Goal: Information Seeking & Learning: Learn about a topic

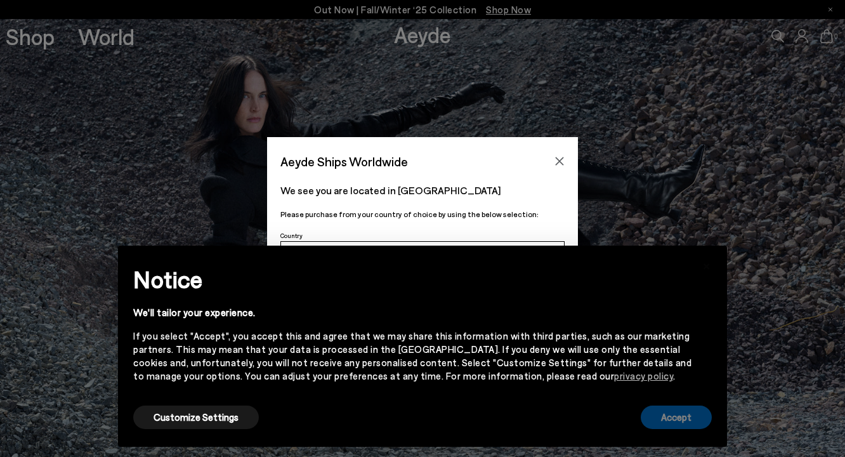
click at [663, 416] on button "Accept" at bounding box center [676, 417] width 71 height 23
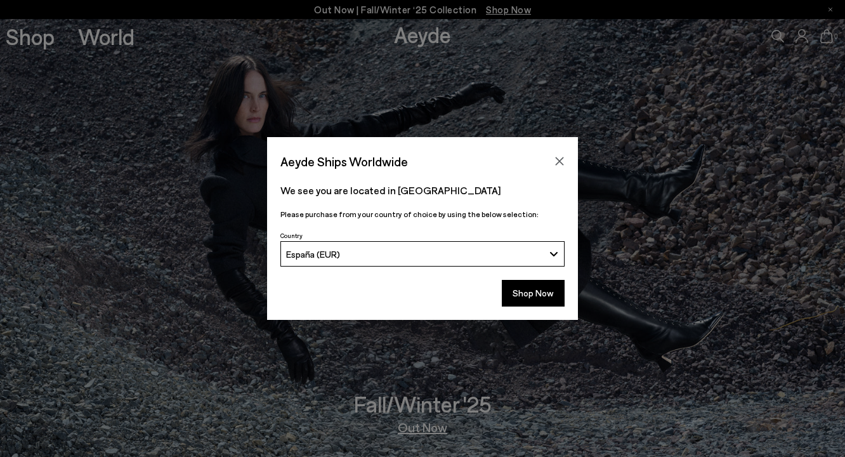
click at [529, 310] on div "Shop Now" at bounding box center [422, 297] width 311 height 47
click at [529, 303] on button "Shop Now" at bounding box center [533, 293] width 63 height 27
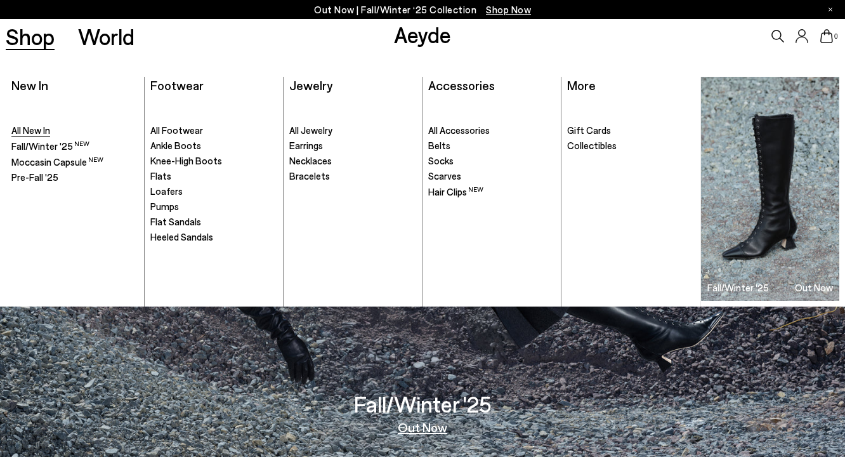
click at [37, 131] on span "All New In" at bounding box center [30, 129] width 39 height 11
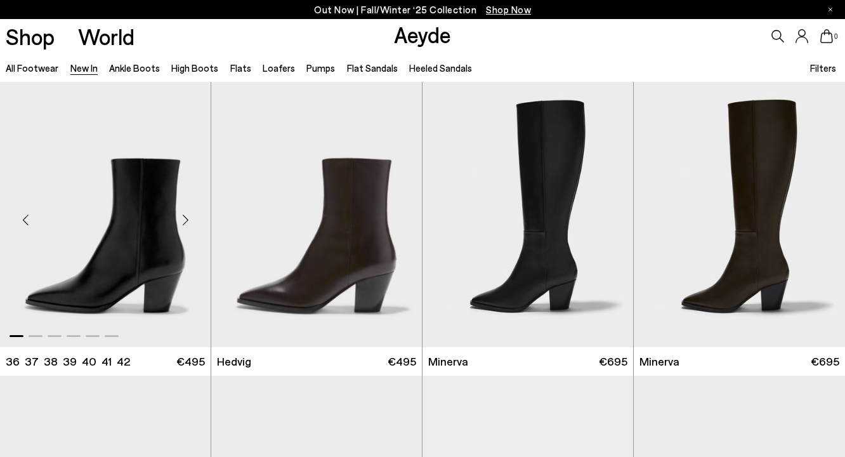
click at [190, 220] on div "Next slide" at bounding box center [185, 220] width 38 height 38
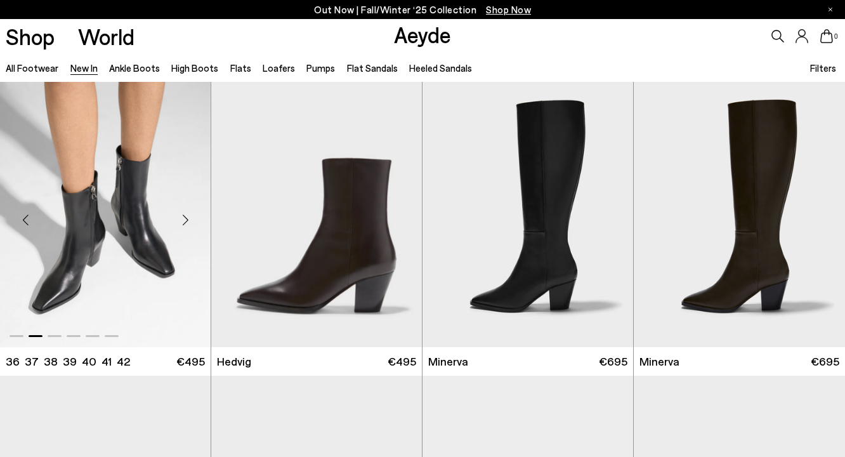
click at [190, 220] on div "Next slide" at bounding box center [185, 220] width 38 height 38
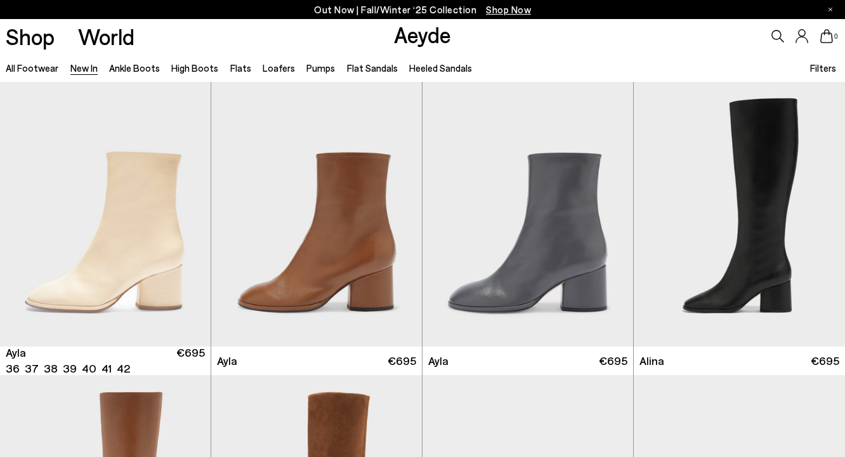
scroll to position [3264, 0]
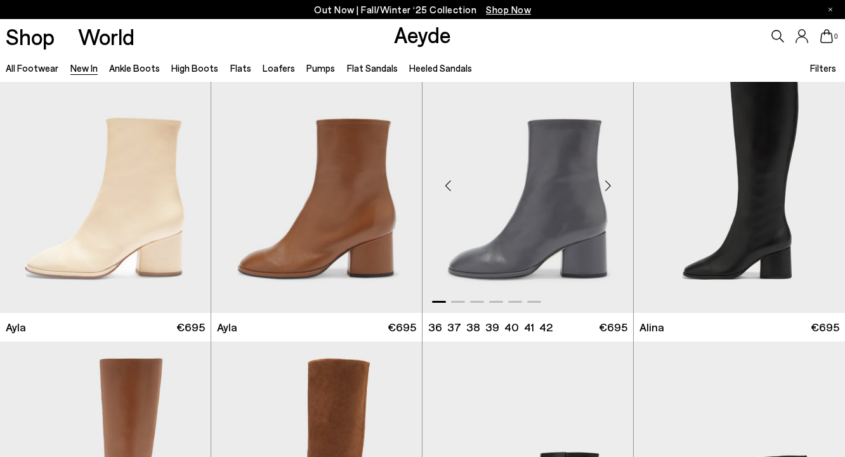
click at [609, 186] on div "Next slide" at bounding box center [608, 185] width 38 height 38
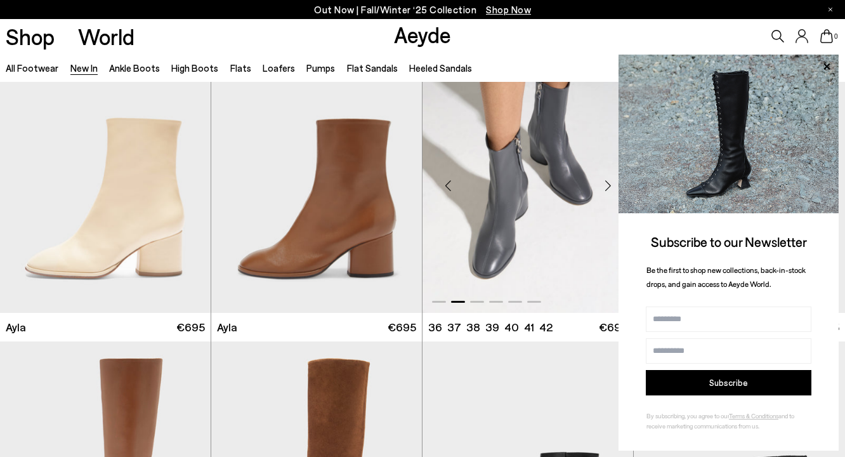
click at [609, 186] on div "Next slide" at bounding box center [608, 185] width 38 height 38
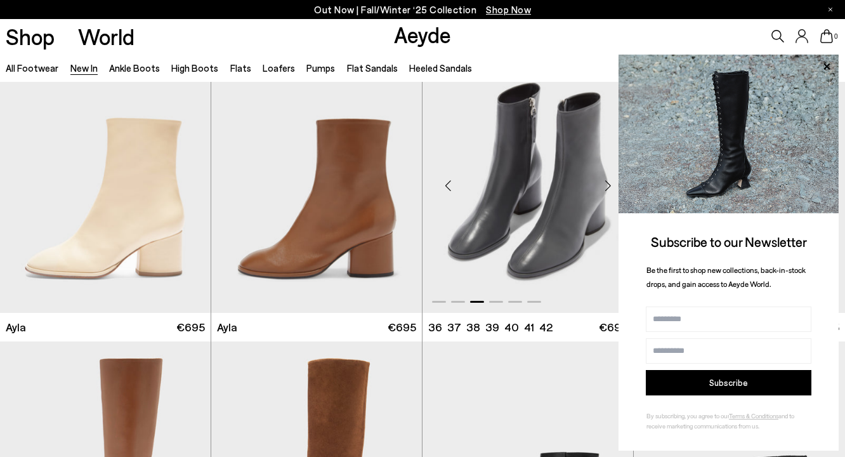
click at [607, 183] on div "Next slide" at bounding box center [608, 185] width 38 height 38
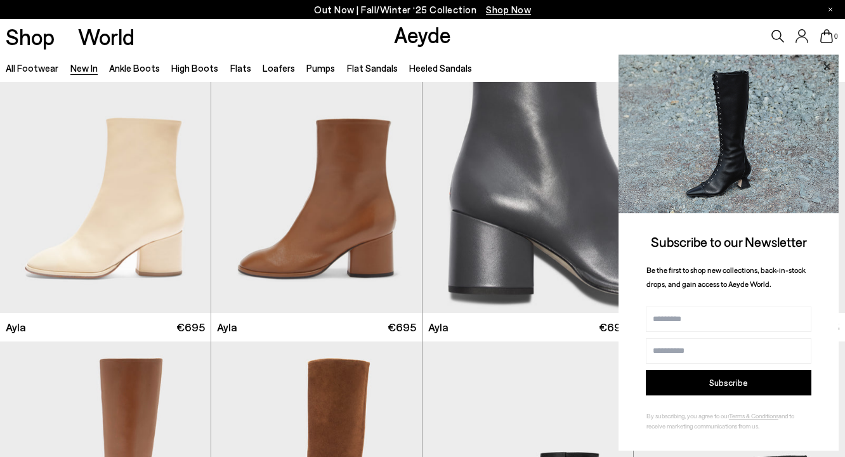
click at [830, 63] on icon at bounding box center [827, 66] width 6 height 6
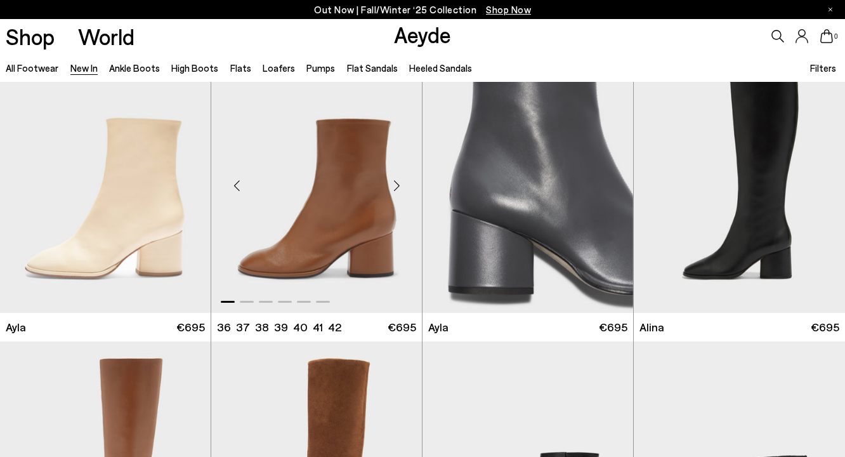
click at [397, 180] on div "Next slide" at bounding box center [397, 185] width 38 height 38
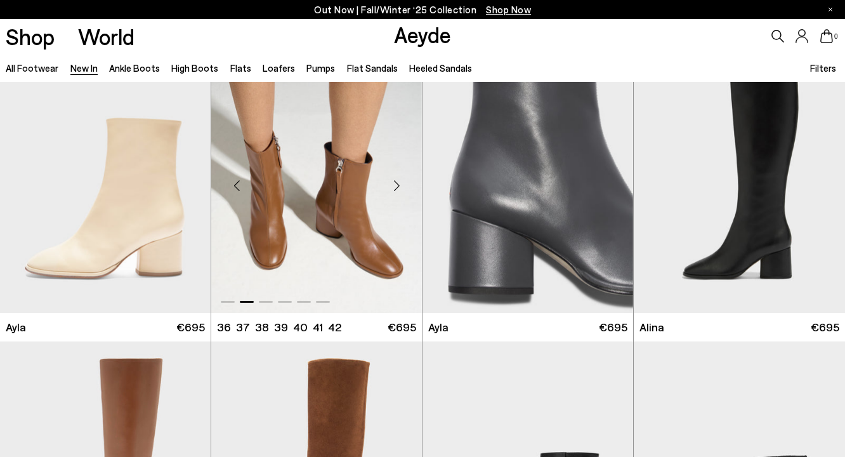
click at [397, 180] on div "Next slide" at bounding box center [397, 185] width 38 height 38
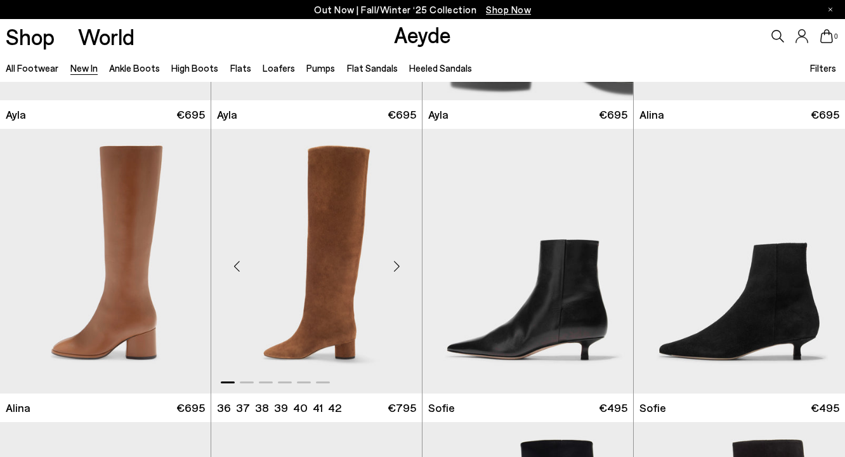
scroll to position [3431, 0]
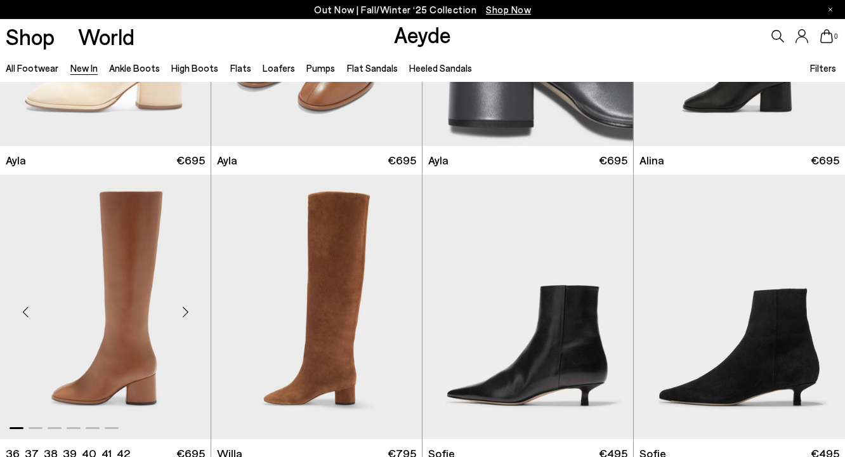
click at [185, 314] on div "Next slide" at bounding box center [185, 312] width 38 height 38
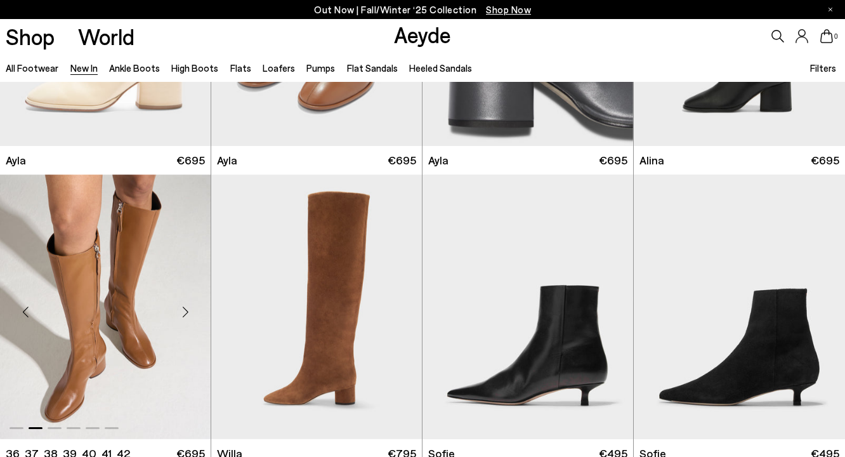
click at [185, 314] on div "Next slide" at bounding box center [185, 312] width 38 height 38
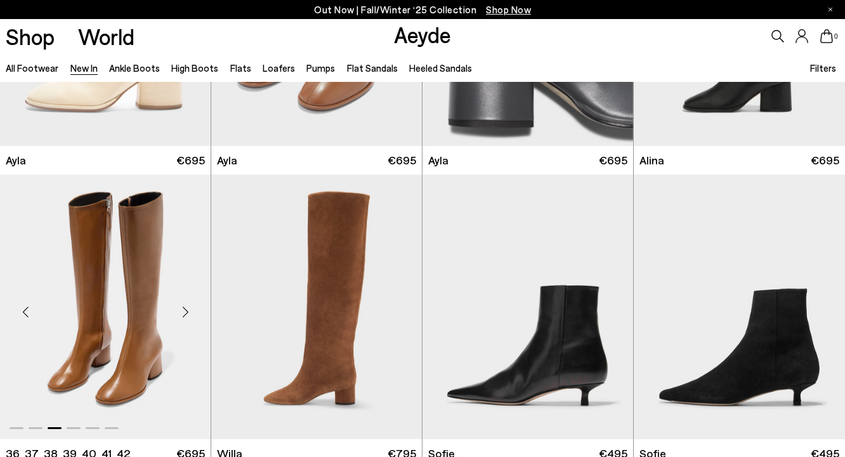
click at [185, 314] on div "Next slide" at bounding box center [185, 312] width 38 height 38
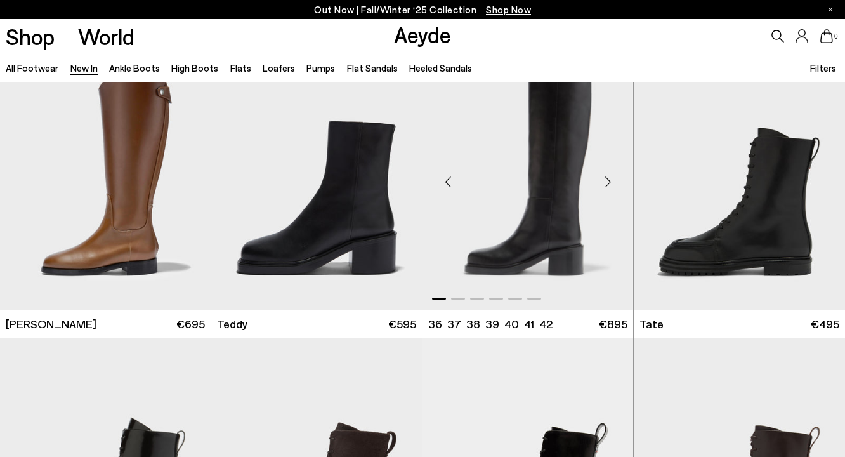
scroll to position [5311, 0]
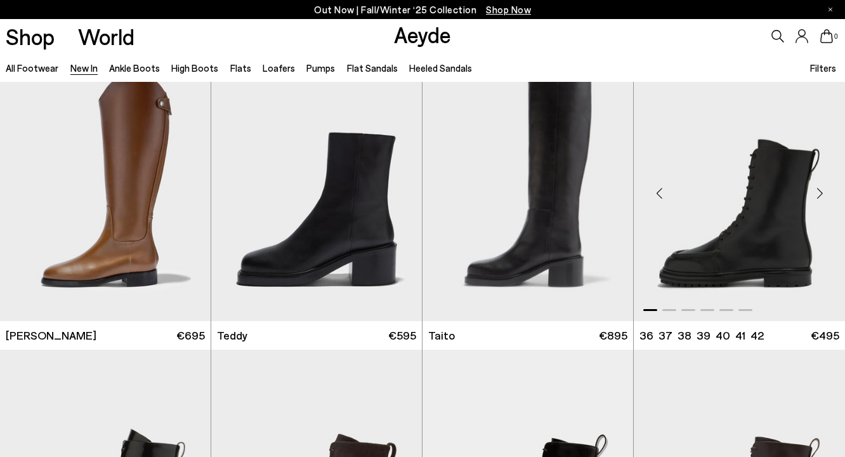
click at [820, 194] on div "Next slide" at bounding box center [820, 194] width 38 height 38
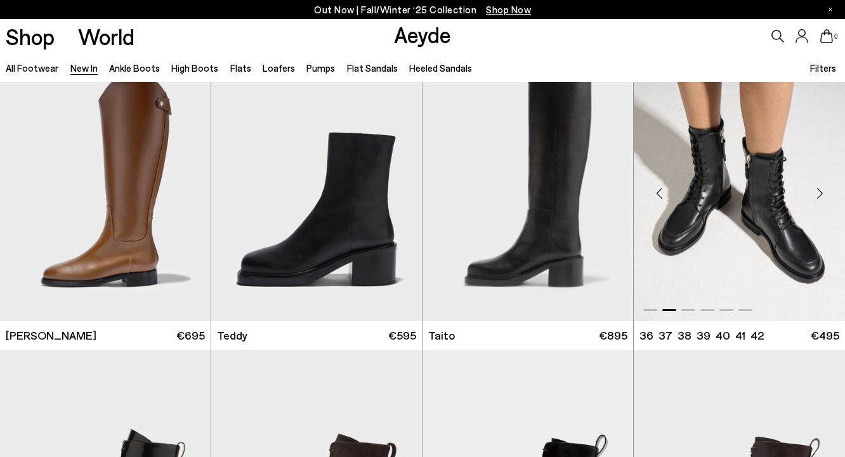
click at [819, 192] on div "Next slide" at bounding box center [820, 194] width 38 height 38
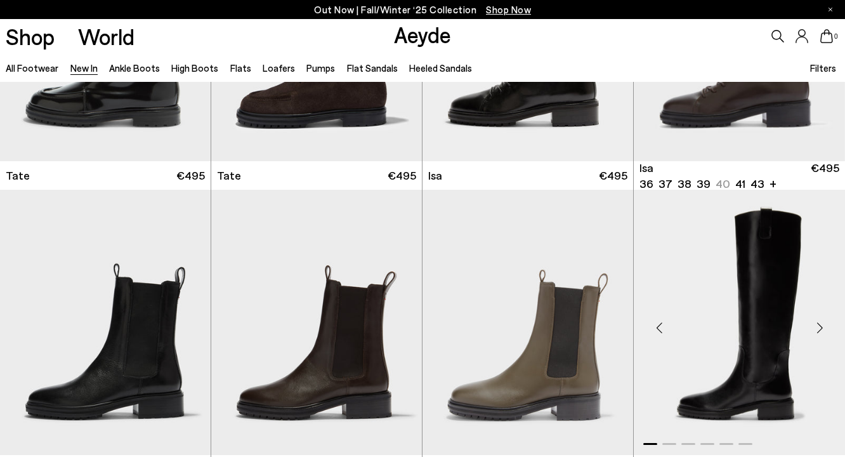
scroll to position [5605, 0]
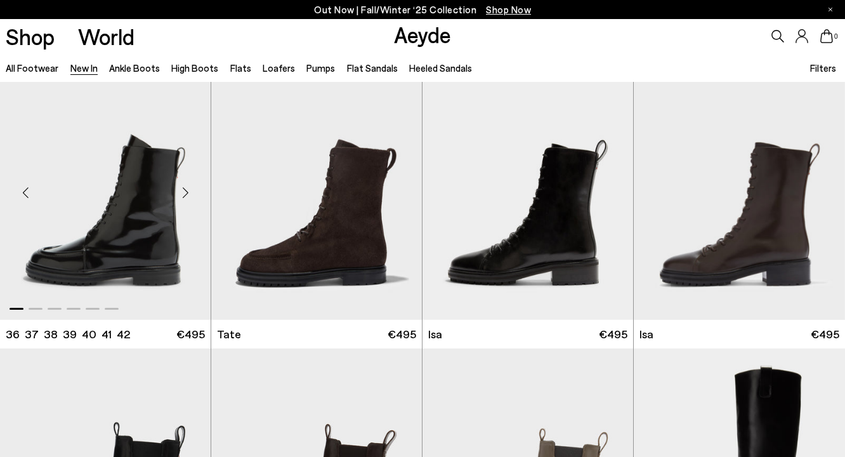
click at [185, 194] on div "Next slide" at bounding box center [185, 192] width 38 height 38
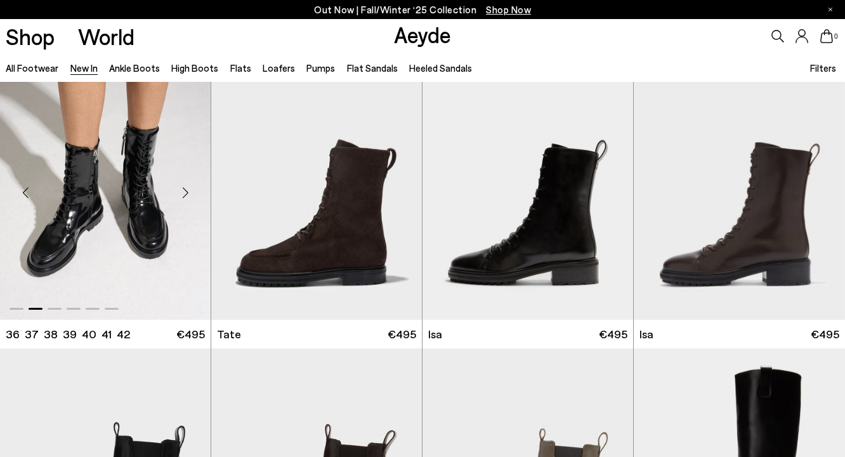
click at [185, 194] on div "Next slide" at bounding box center [185, 192] width 38 height 38
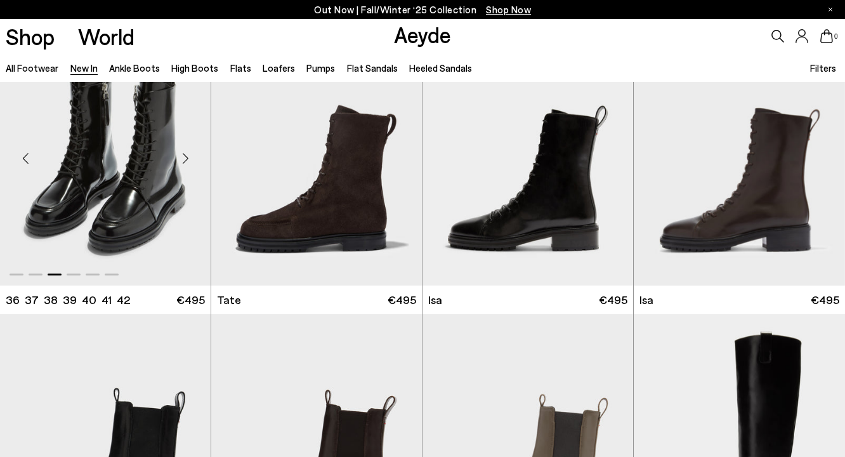
scroll to position [5647, 0]
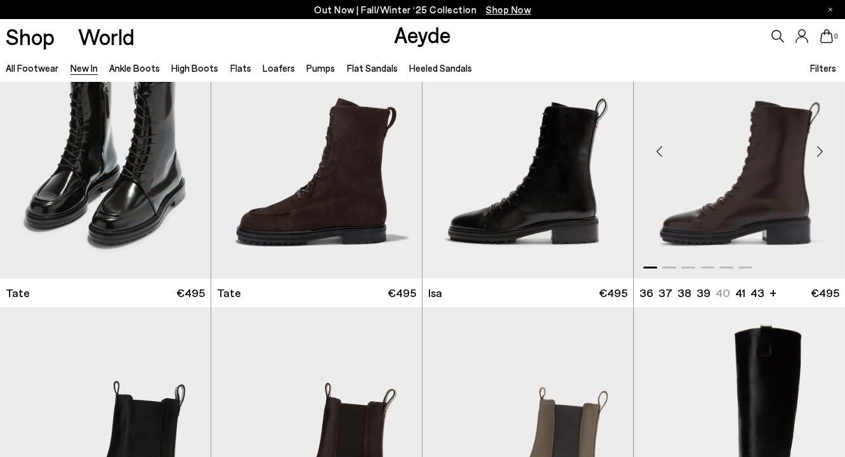
click at [820, 153] on div "Next slide" at bounding box center [820, 151] width 38 height 38
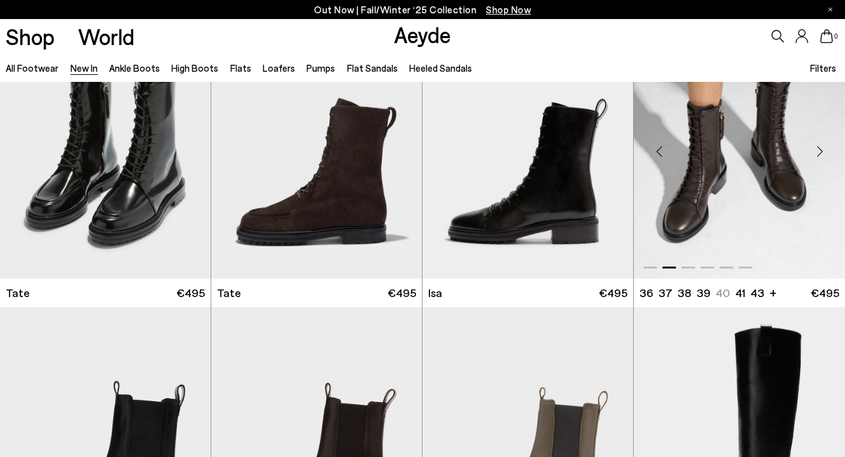
click at [820, 153] on div "Next slide" at bounding box center [820, 151] width 38 height 38
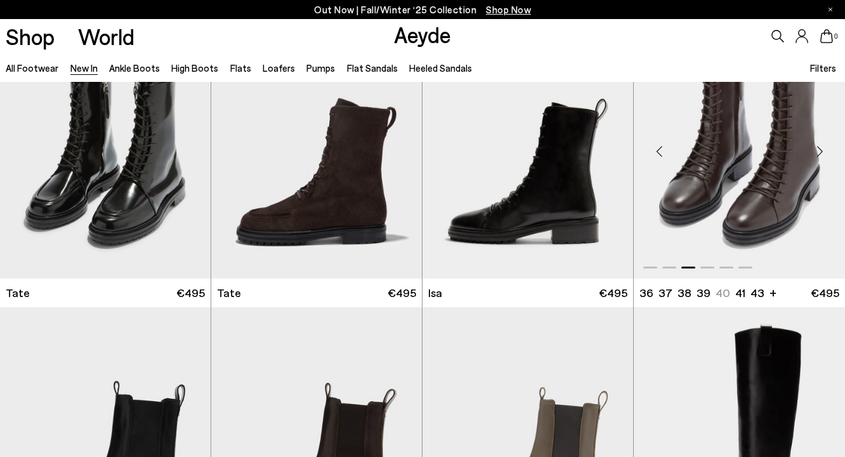
click at [820, 153] on div "Next slide" at bounding box center [820, 151] width 38 height 38
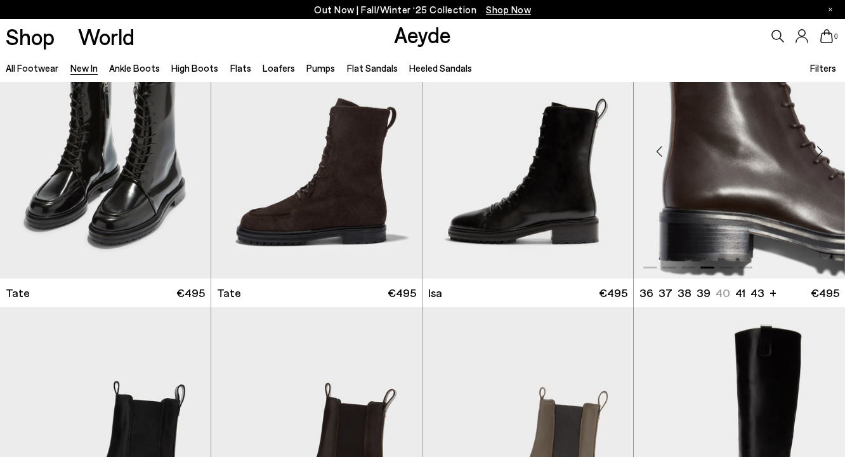
scroll to position [5610, 0]
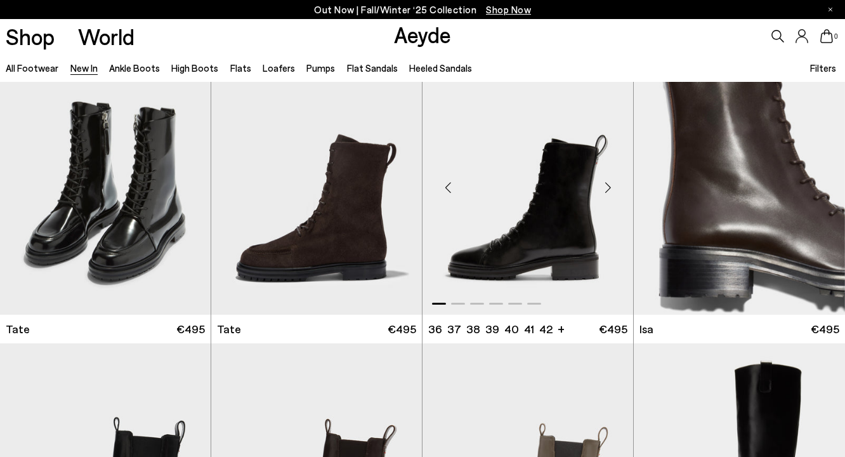
click at [613, 187] on div "Next slide" at bounding box center [608, 187] width 38 height 38
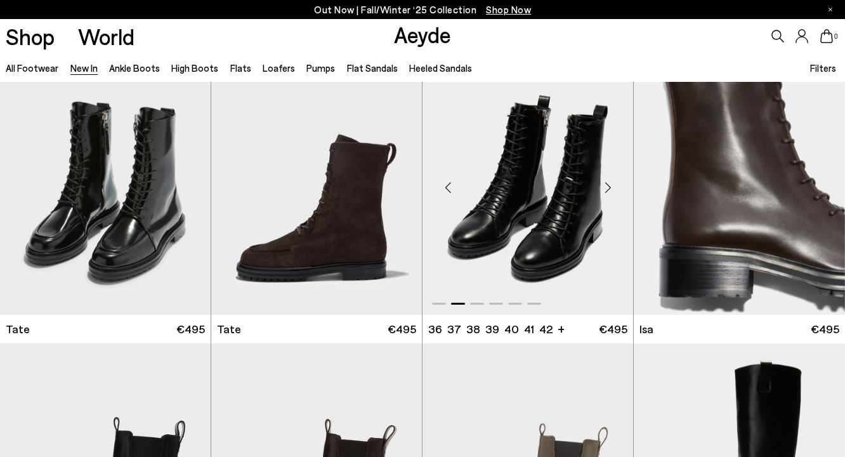
click at [613, 187] on div "Next slide" at bounding box center [608, 187] width 38 height 38
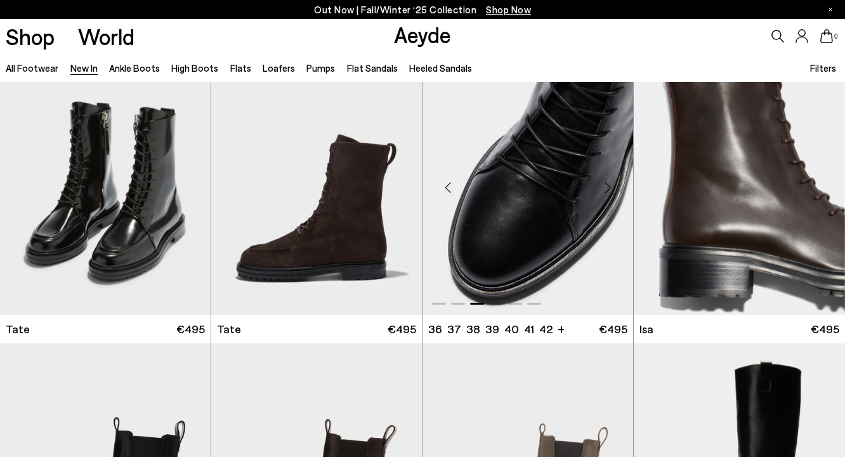
click at [613, 187] on div "Next slide" at bounding box center [608, 187] width 38 height 38
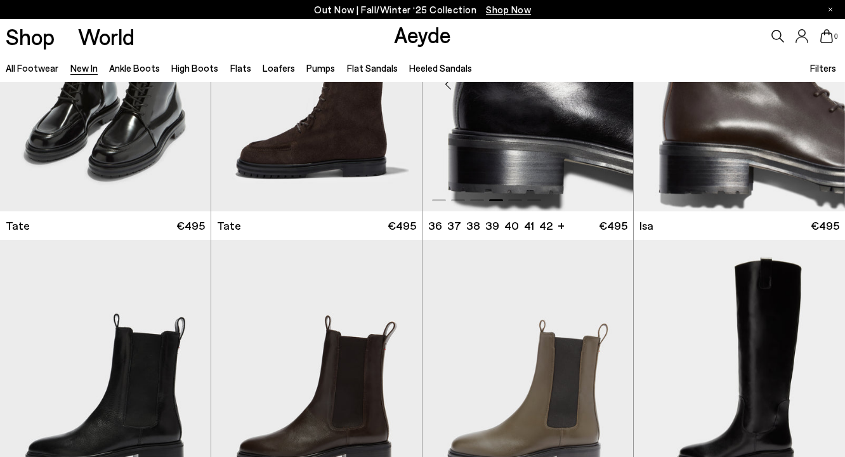
scroll to position [5749, 0]
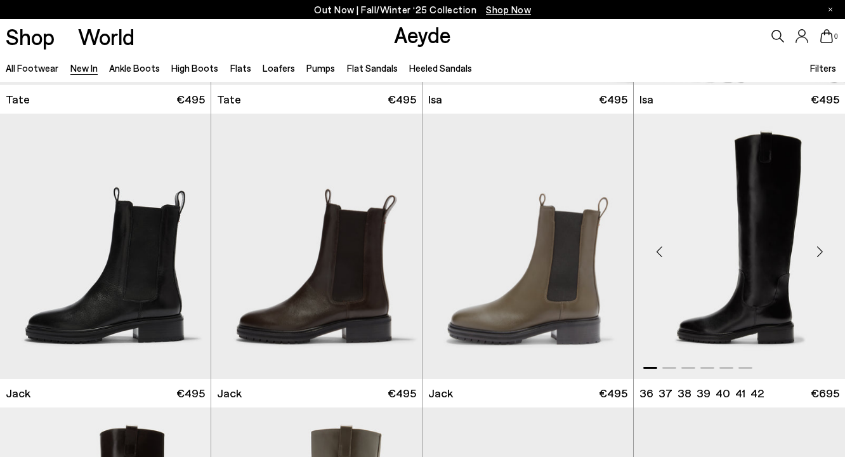
scroll to position [5848, 0]
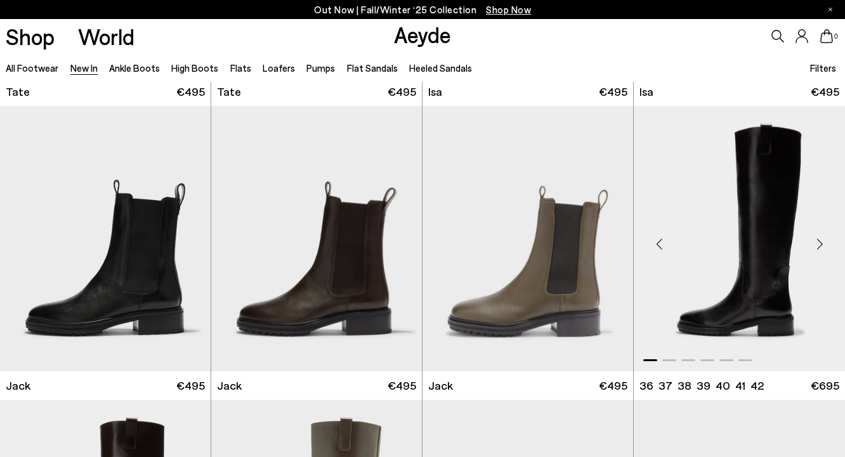
click at [820, 239] on div "Next slide" at bounding box center [820, 244] width 38 height 38
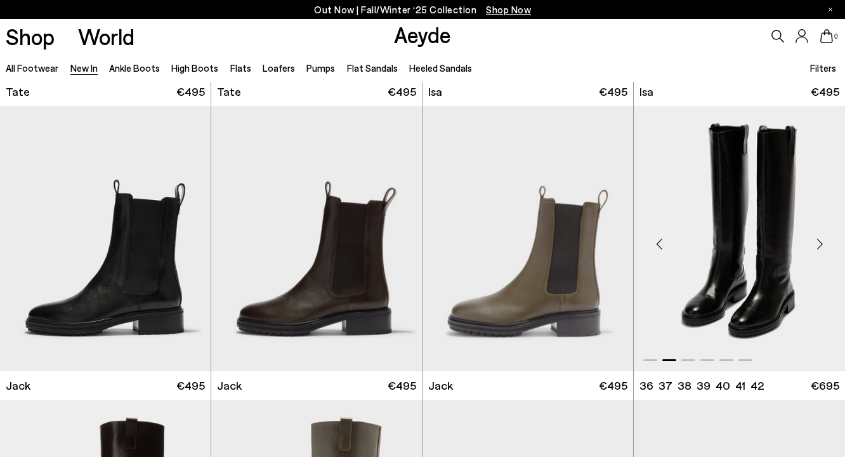
click at [820, 241] on div "Next slide" at bounding box center [820, 244] width 38 height 38
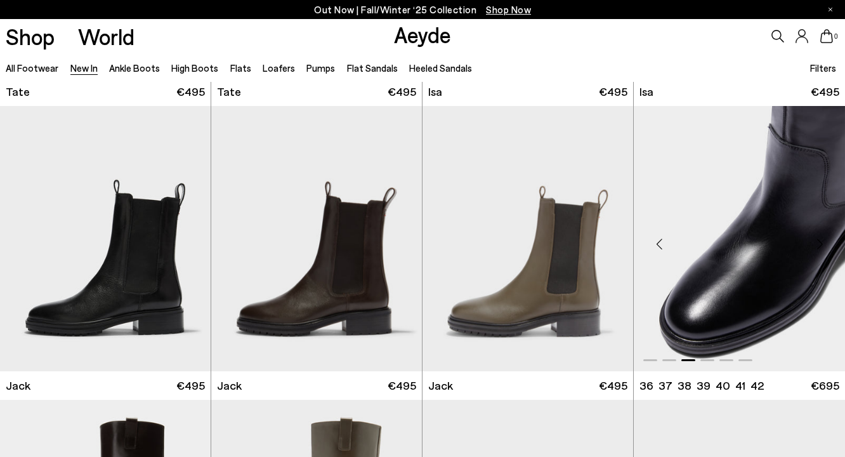
click at [820, 241] on div "Next slide" at bounding box center [820, 244] width 38 height 38
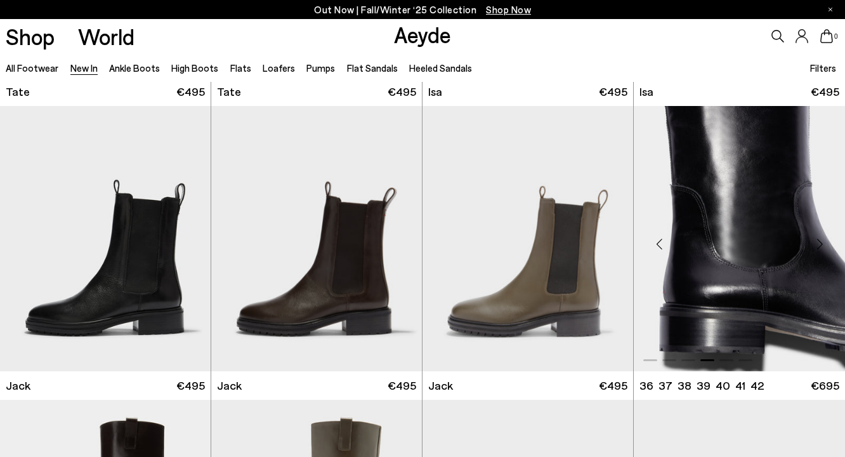
click at [820, 241] on div "Next slide" at bounding box center [820, 244] width 38 height 38
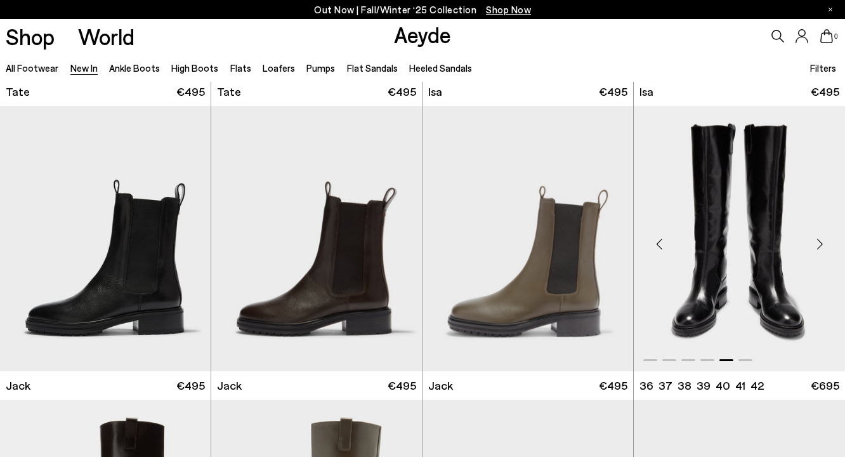
click at [820, 241] on div "Next slide" at bounding box center [820, 244] width 38 height 38
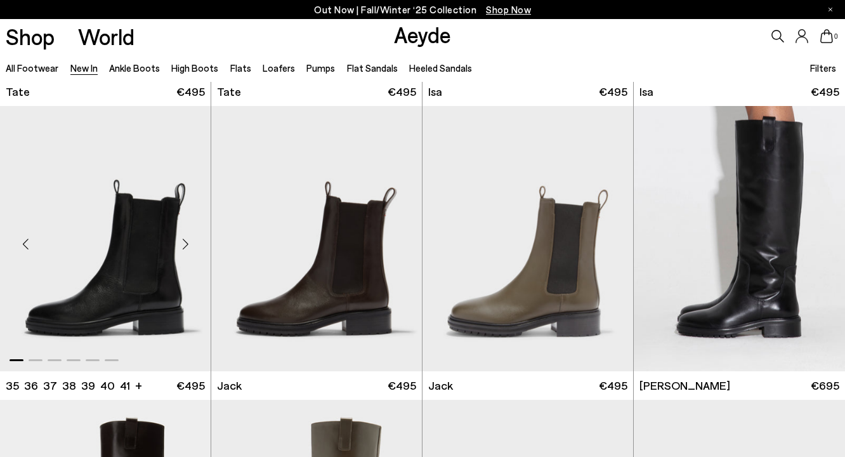
click at [185, 241] on div "Next slide" at bounding box center [185, 244] width 38 height 38
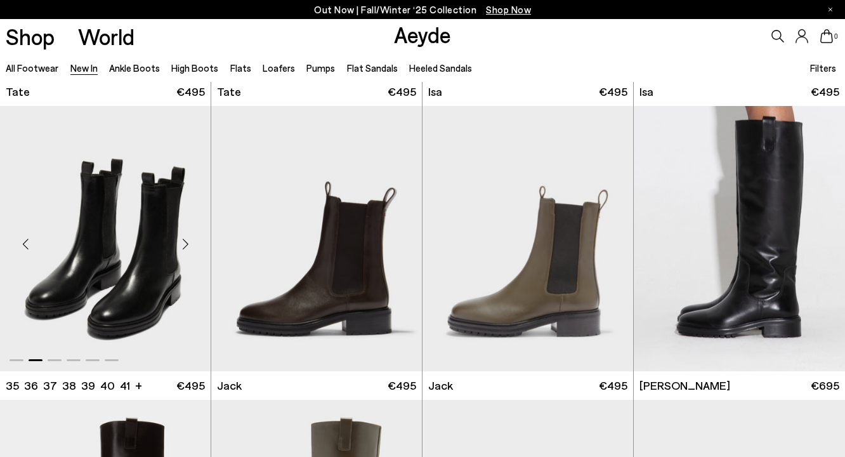
click at [185, 242] on div "Next slide" at bounding box center [185, 244] width 38 height 38
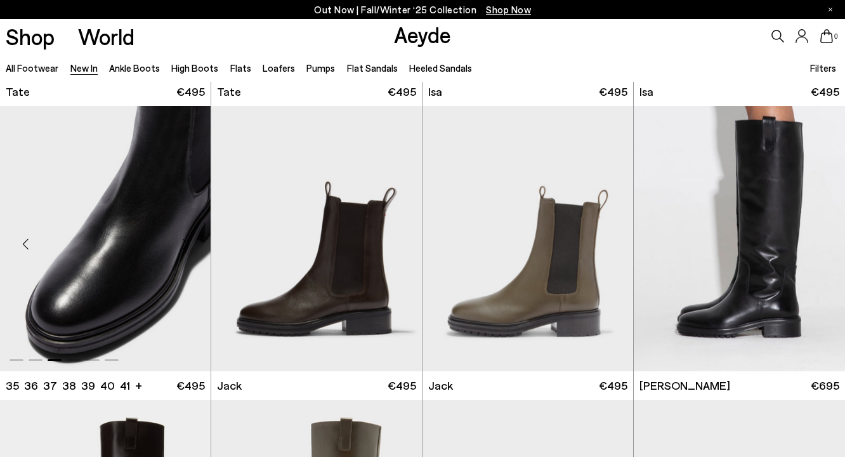
click at [185, 242] on div "Next slide" at bounding box center [185, 244] width 38 height 38
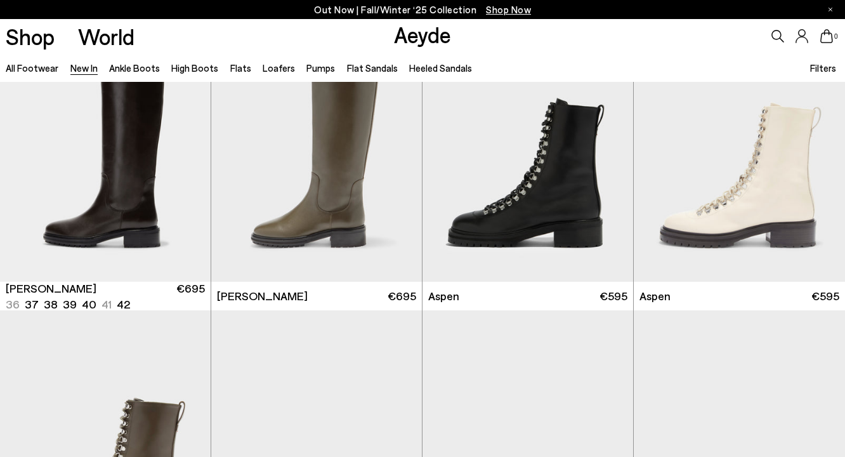
scroll to position [6232, 0]
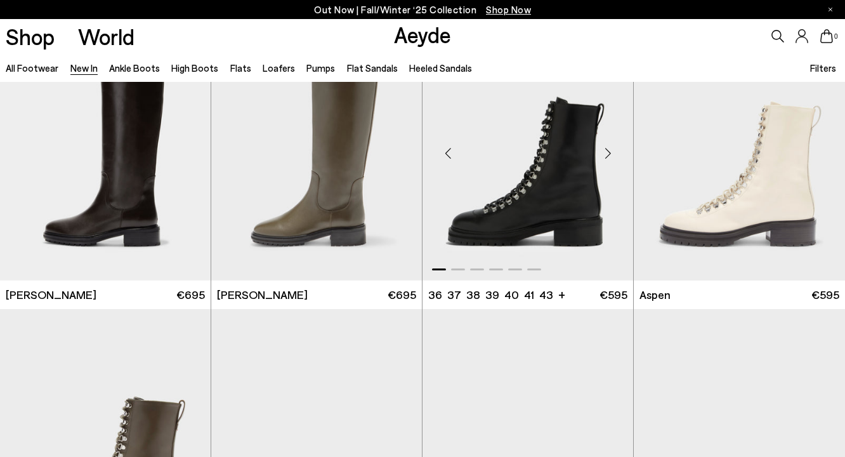
click at [613, 151] on div "Next slide" at bounding box center [608, 154] width 38 height 38
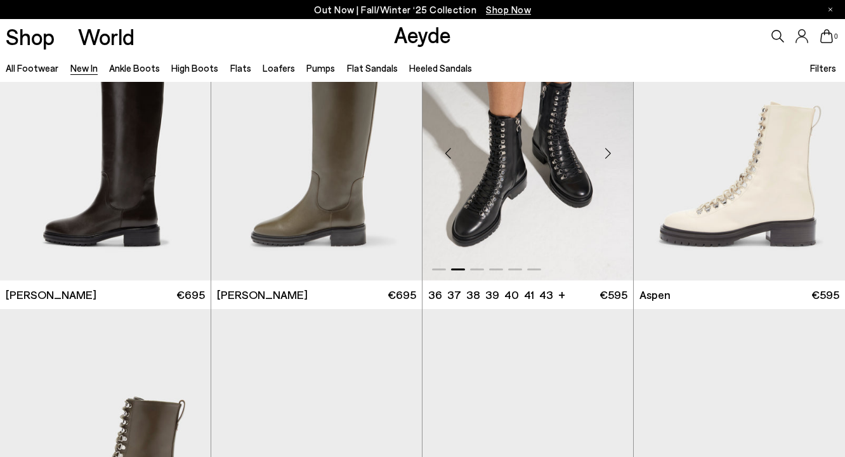
click at [613, 151] on div "Next slide" at bounding box center [608, 154] width 38 height 38
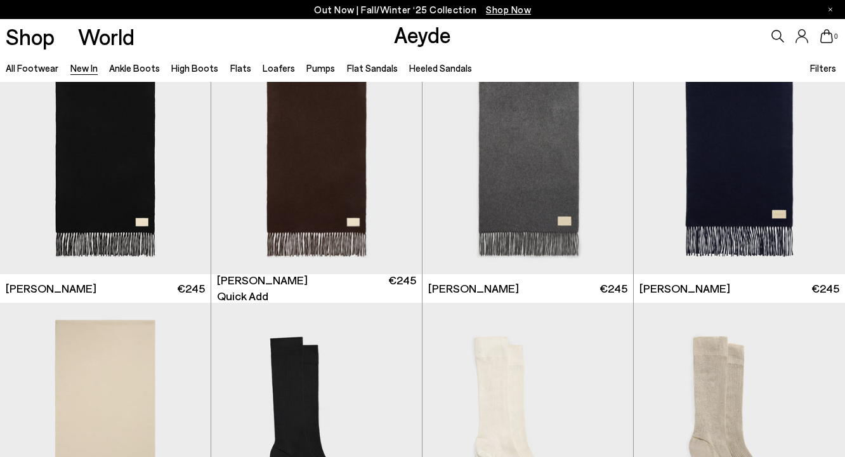
scroll to position [7581, 0]
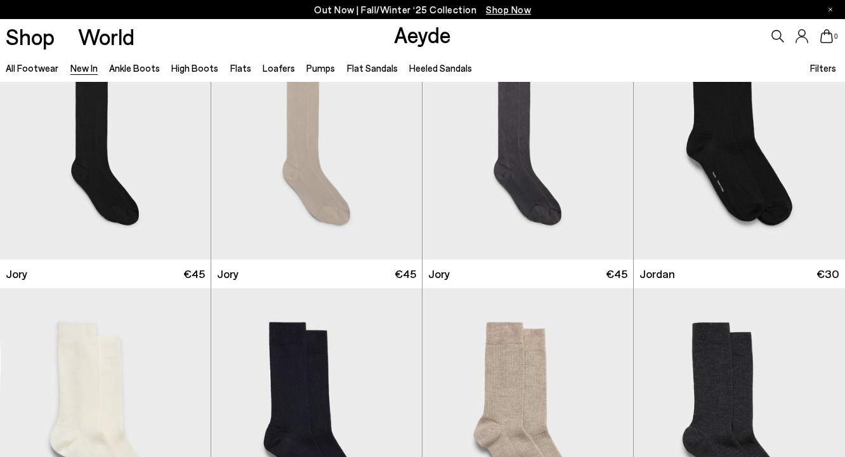
scroll to position [7853, 0]
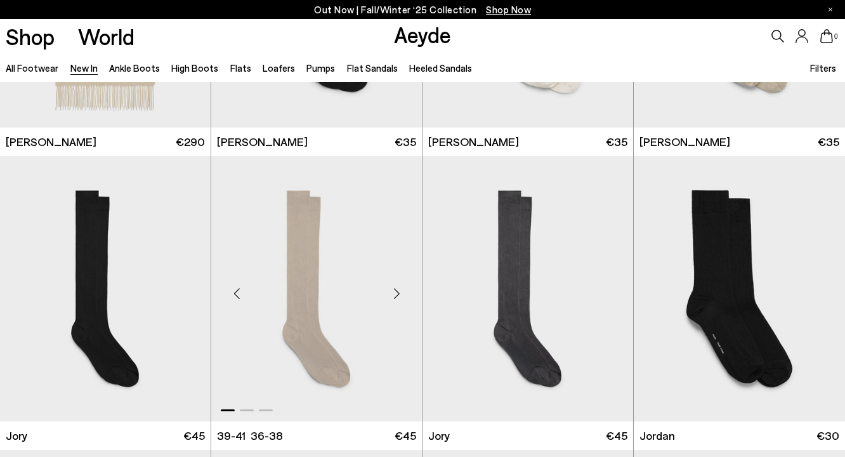
click at [397, 289] on div "Next slide" at bounding box center [397, 294] width 38 height 38
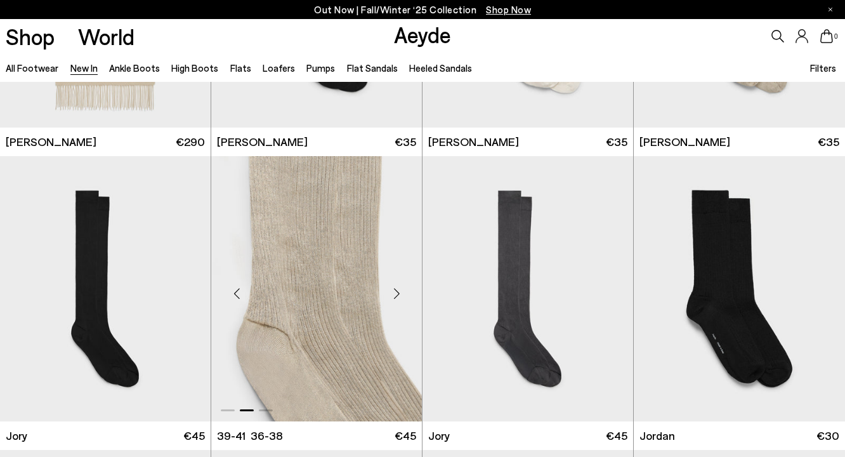
click at [397, 289] on div "Next slide" at bounding box center [397, 294] width 38 height 38
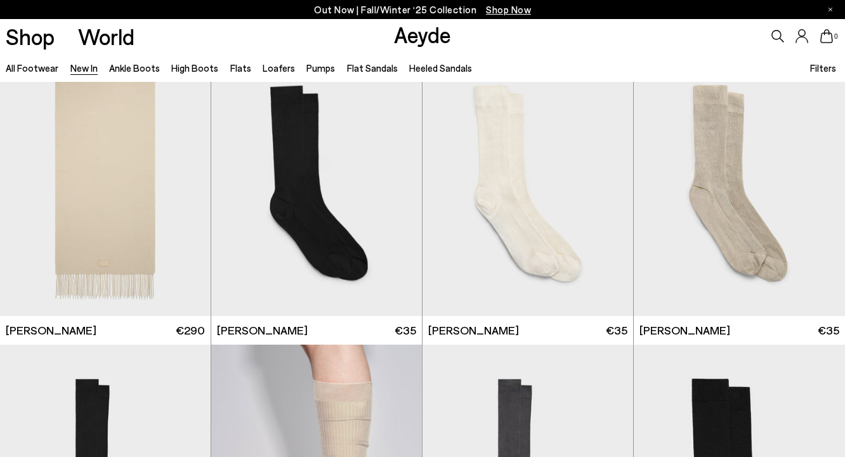
scroll to position [7638, 0]
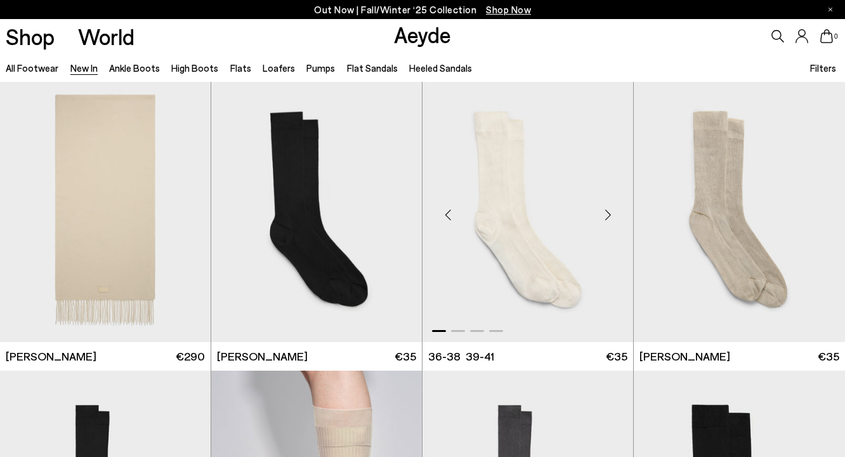
click at [600, 216] on div "Next slide" at bounding box center [608, 214] width 38 height 38
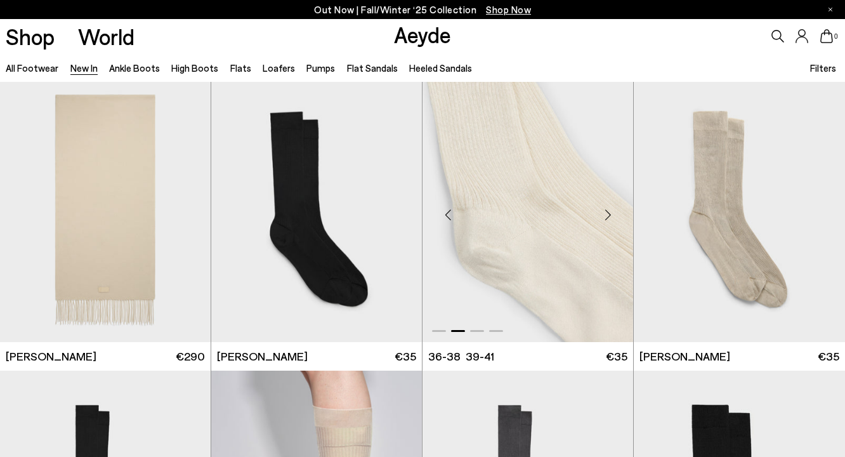
click at [600, 216] on div "Next slide" at bounding box center [608, 214] width 38 height 38
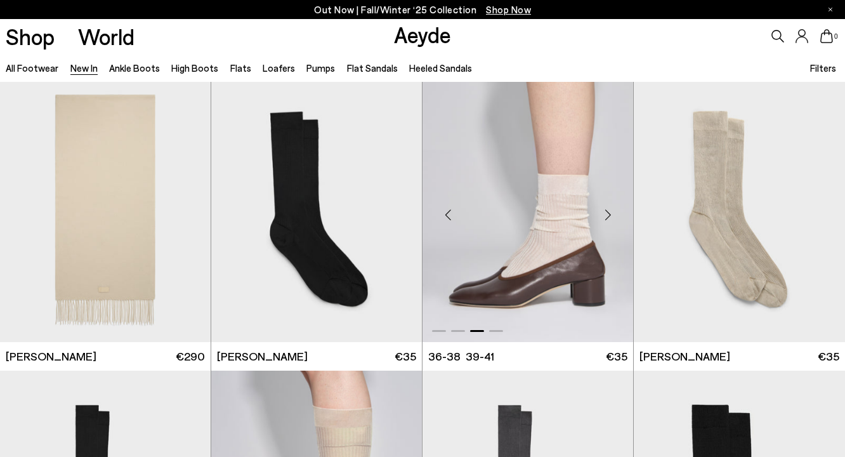
click at [600, 216] on div "Next slide" at bounding box center [608, 214] width 38 height 38
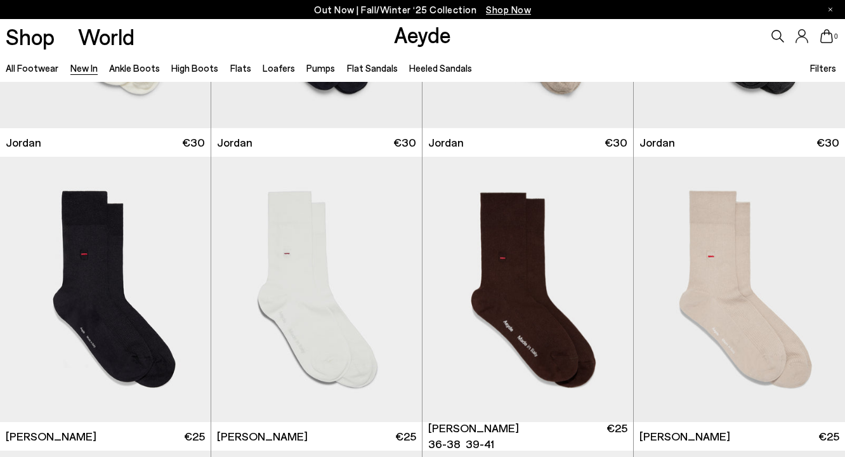
scroll to position [8484, 0]
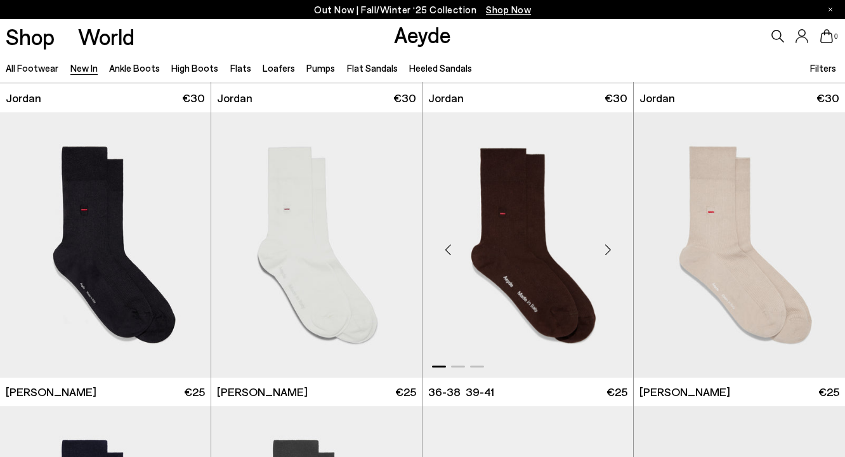
click at [607, 251] on div "Next slide" at bounding box center [608, 250] width 38 height 38
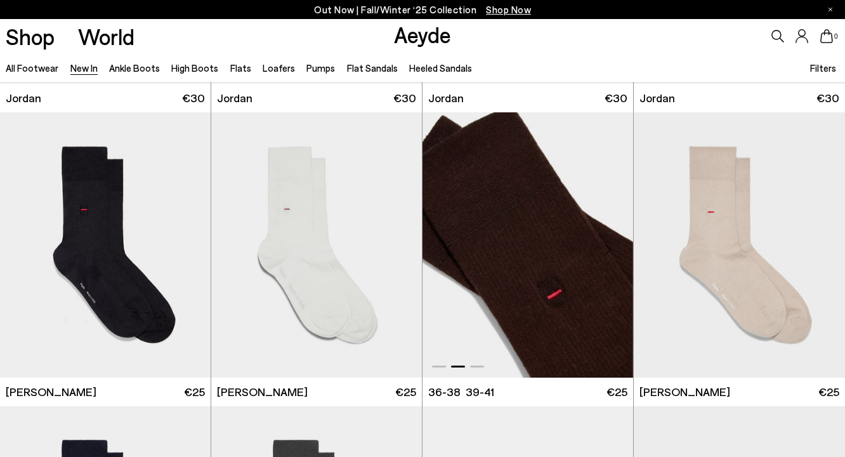
click at [607, 251] on div "Next slide" at bounding box center [608, 250] width 38 height 38
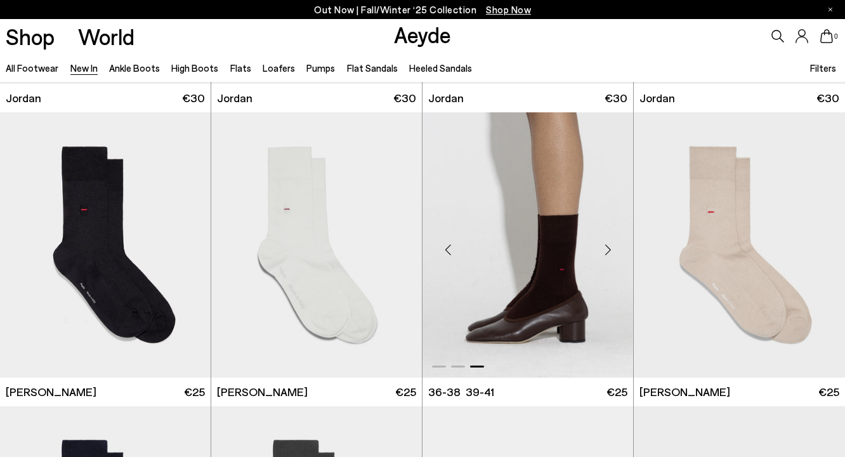
click at [607, 251] on div "Next slide" at bounding box center [608, 250] width 38 height 38
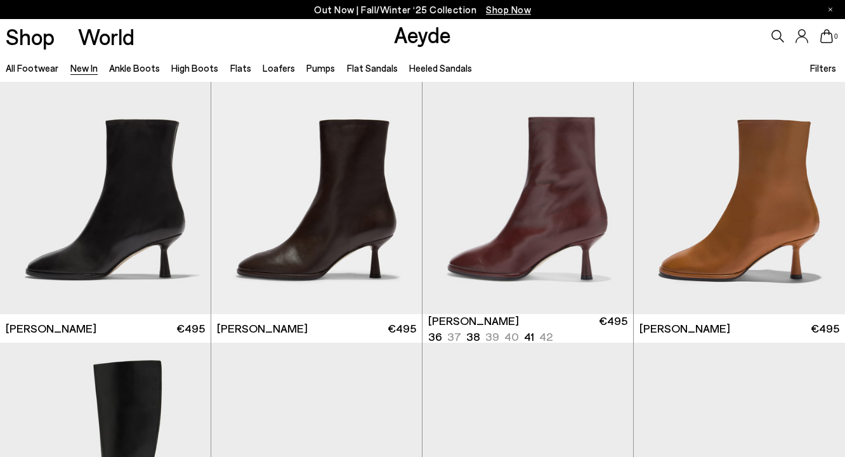
scroll to position [10025, 0]
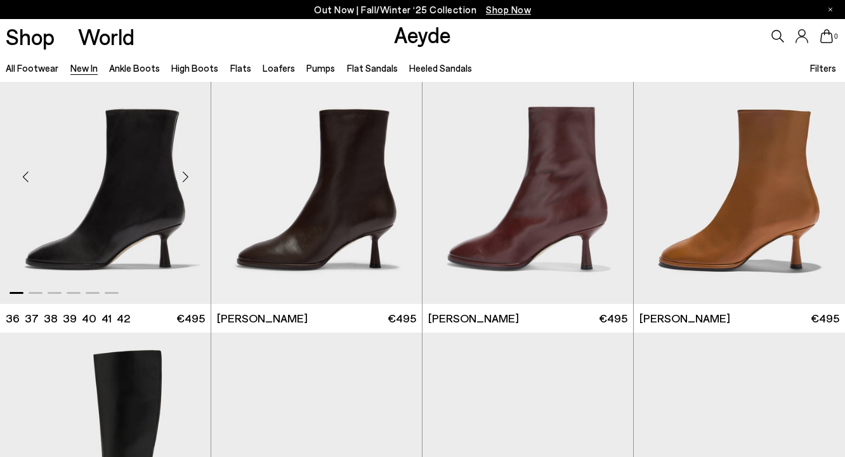
click at [187, 171] on div "Next slide" at bounding box center [185, 177] width 38 height 38
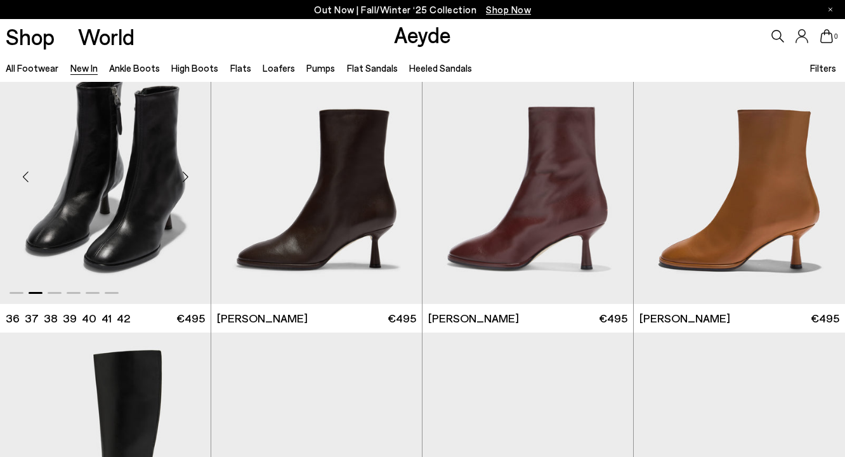
click at [187, 171] on div "Next slide" at bounding box center [185, 177] width 38 height 38
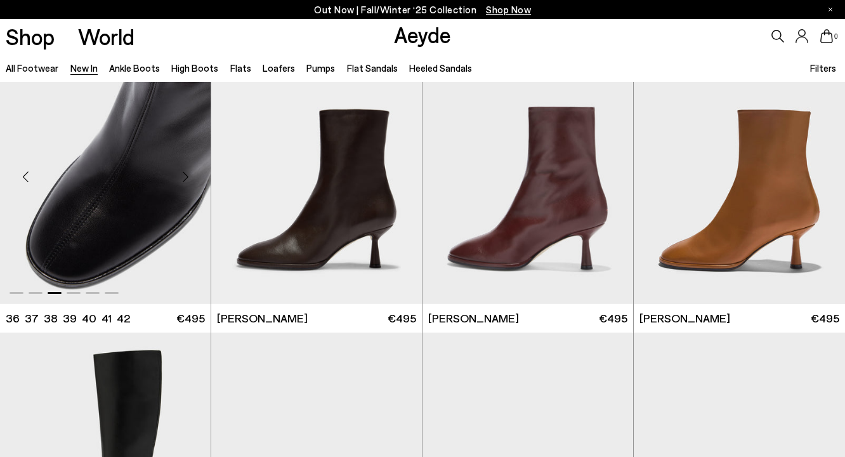
click at [187, 171] on div "Next slide" at bounding box center [185, 177] width 38 height 38
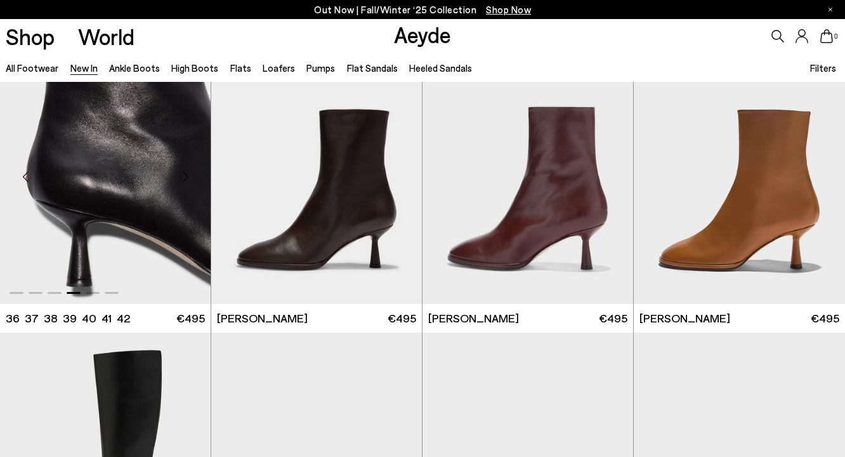
click at [187, 171] on div "Next slide" at bounding box center [185, 177] width 38 height 38
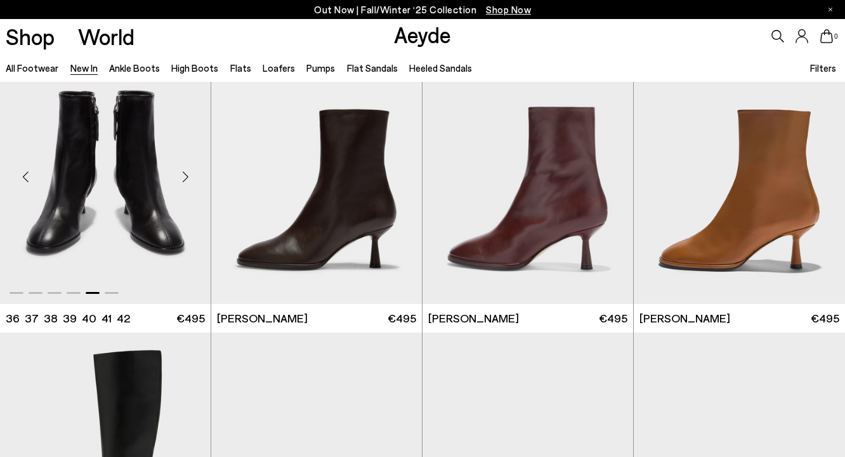
click at [187, 171] on div "Next slide" at bounding box center [185, 177] width 38 height 38
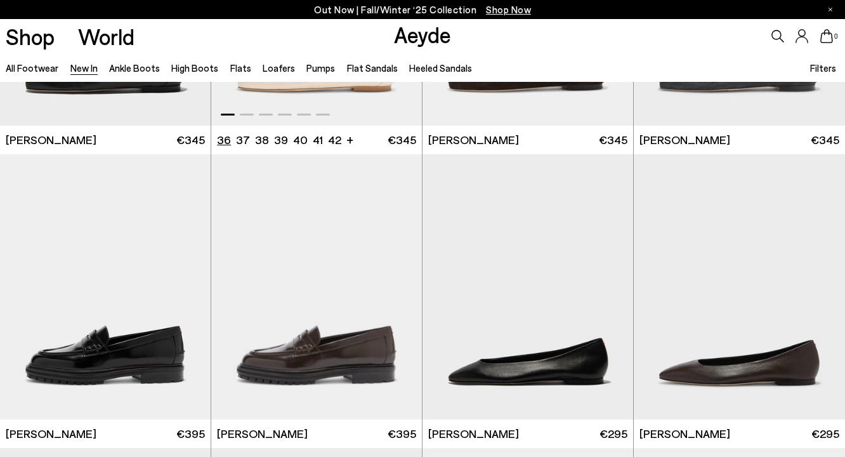
scroll to position [11233, 0]
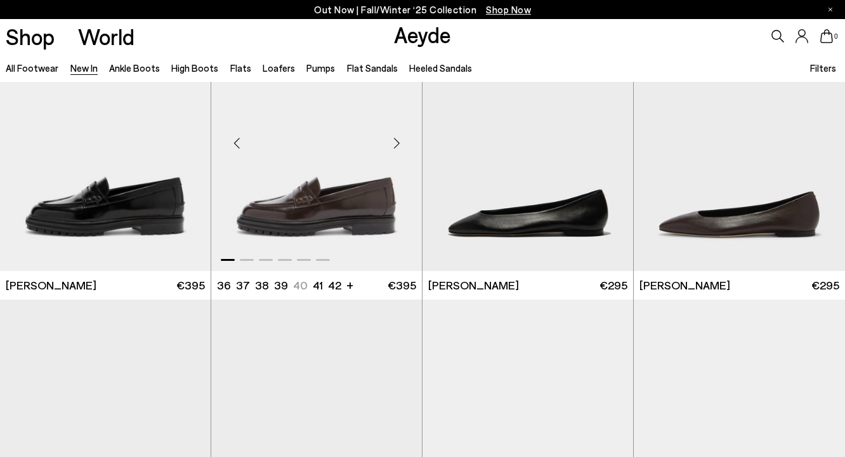
click at [234, 143] on div "Previous slide" at bounding box center [237, 143] width 38 height 38
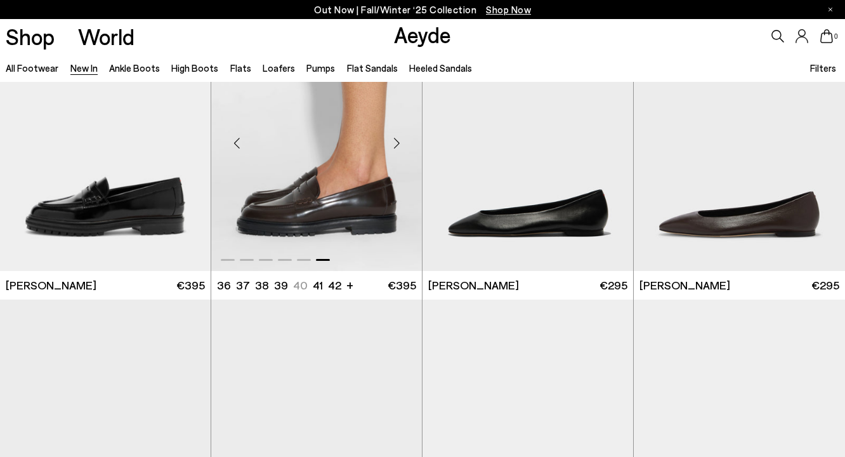
click at [234, 143] on div "Previous slide" at bounding box center [237, 143] width 38 height 38
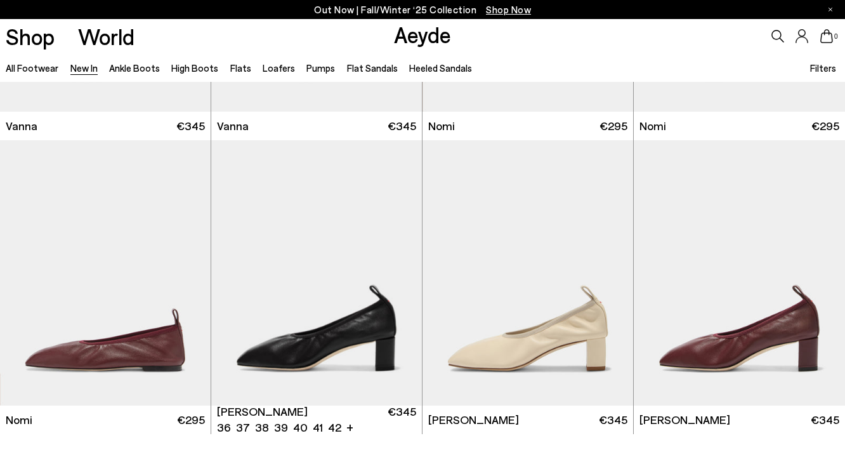
scroll to position [12164, 0]
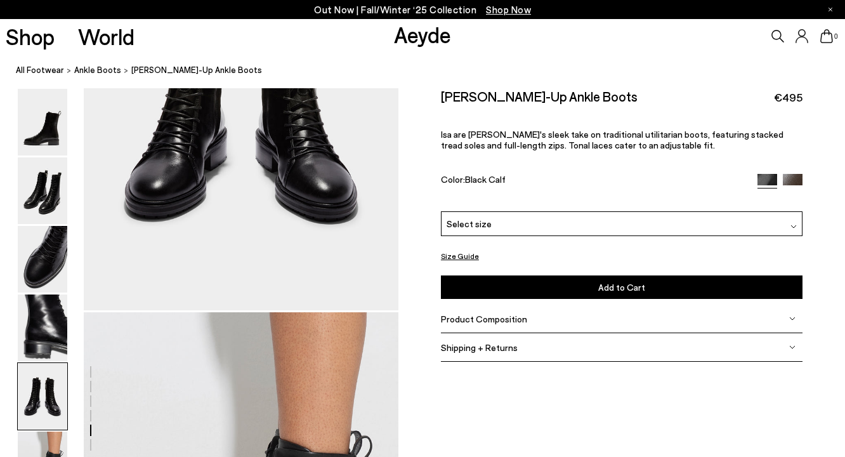
scroll to position [1833, 0]
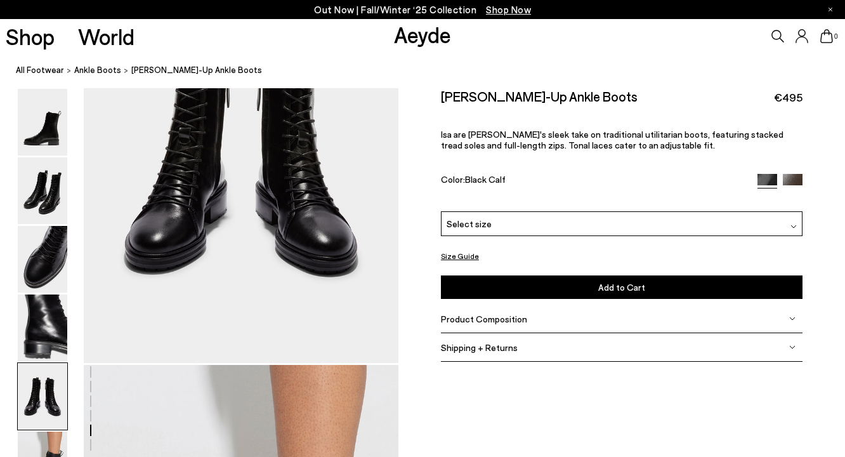
click at [795, 176] on img at bounding box center [793, 184] width 20 height 20
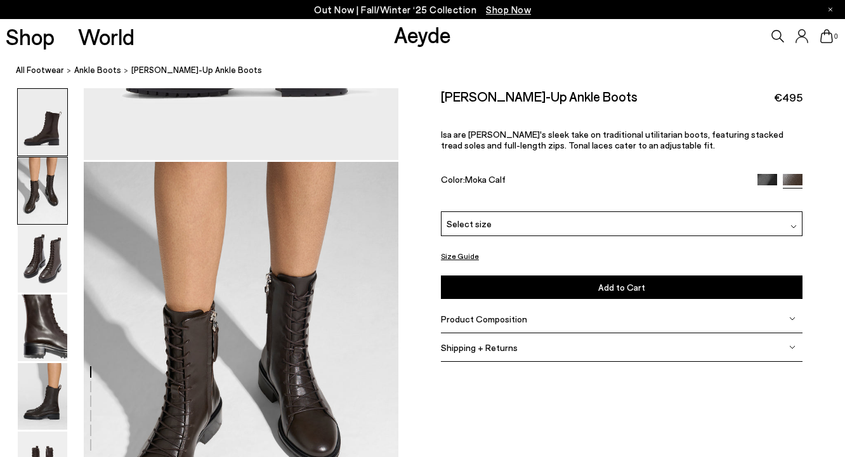
click at [30, 180] on img at bounding box center [43, 190] width 50 height 67
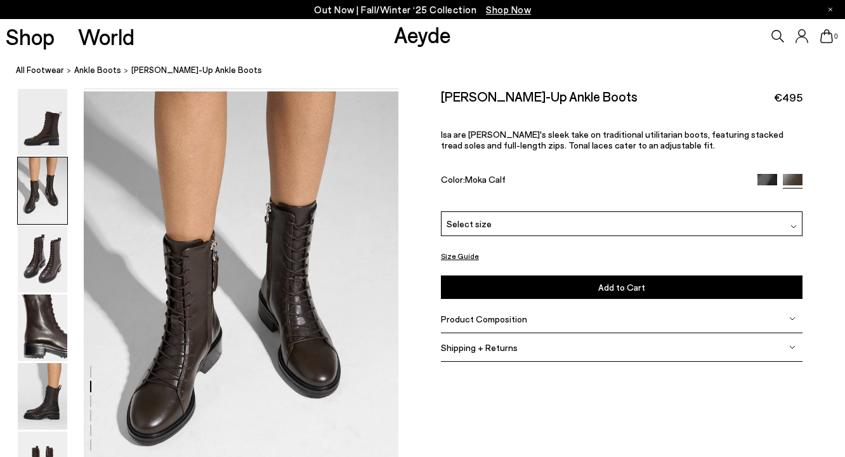
scroll to position [423, 0]
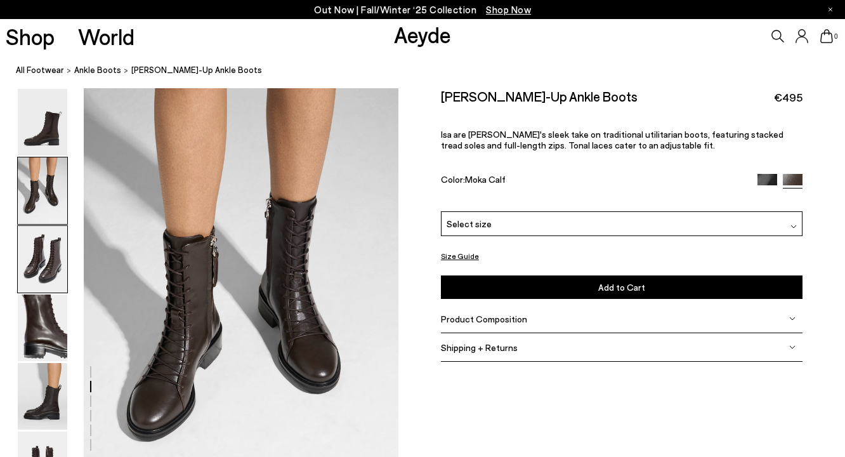
click at [29, 241] on img at bounding box center [43, 259] width 50 height 67
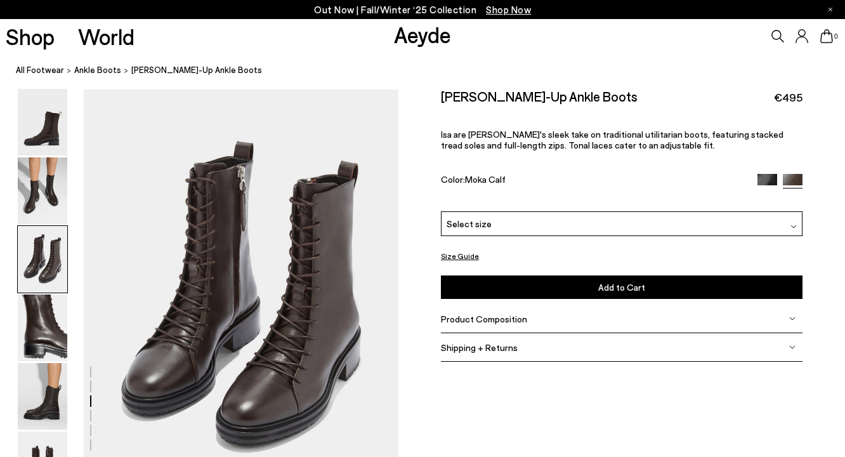
scroll to position [845, 0]
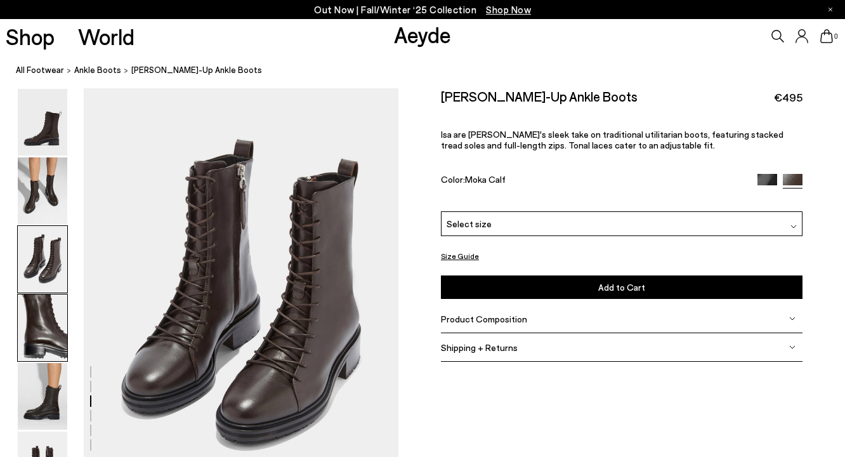
click at [36, 295] on img at bounding box center [43, 328] width 50 height 67
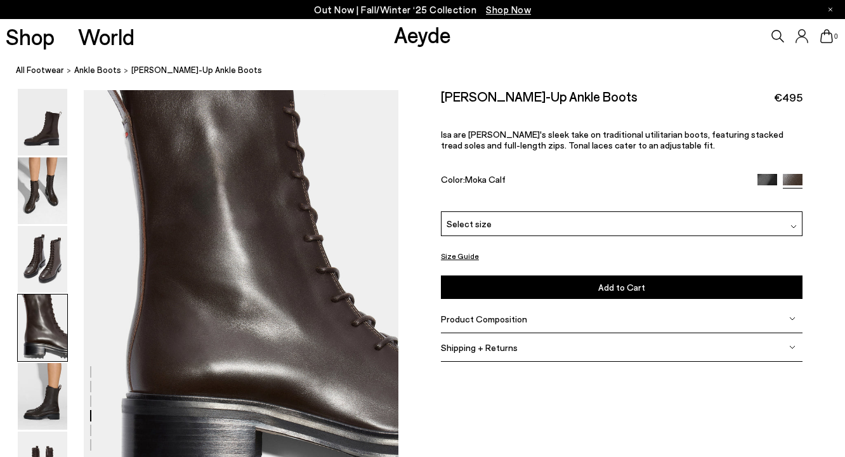
scroll to position [1267, 0]
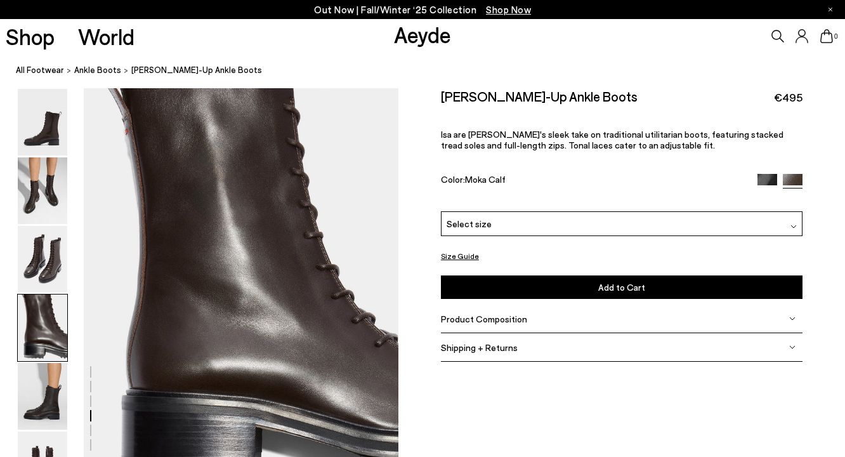
click at [30, 350] on img at bounding box center [43, 328] width 50 height 67
click at [34, 389] on img at bounding box center [43, 396] width 50 height 67
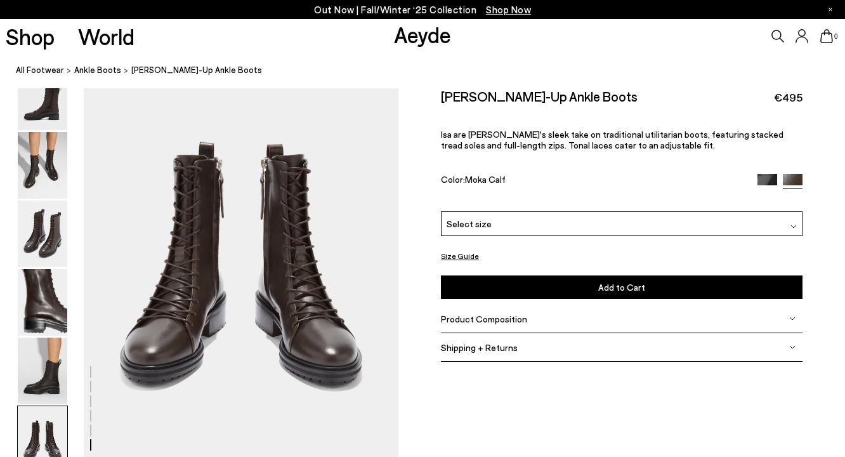
click at [31, 427] on img at bounding box center [43, 439] width 50 height 67
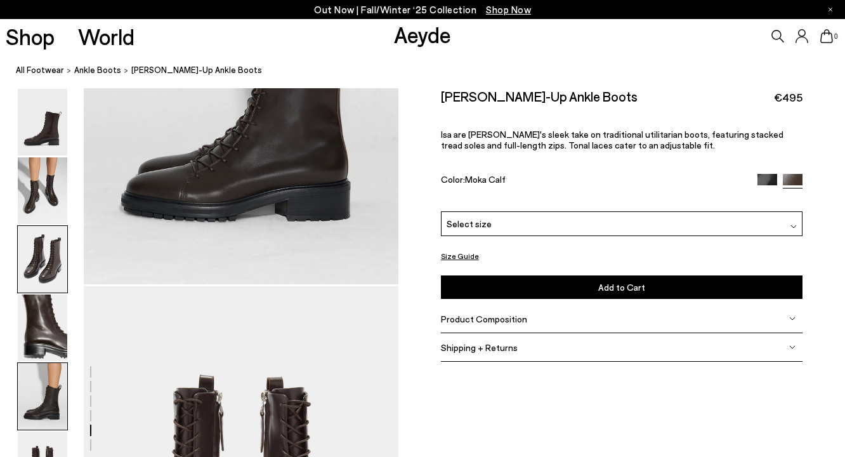
click at [43, 268] on img at bounding box center [43, 259] width 50 height 67
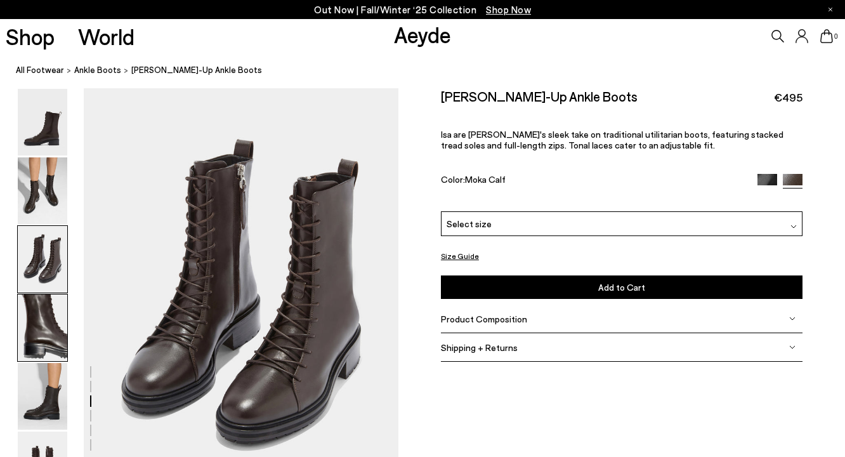
click at [22, 323] on img at bounding box center [43, 328] width 50 height 67
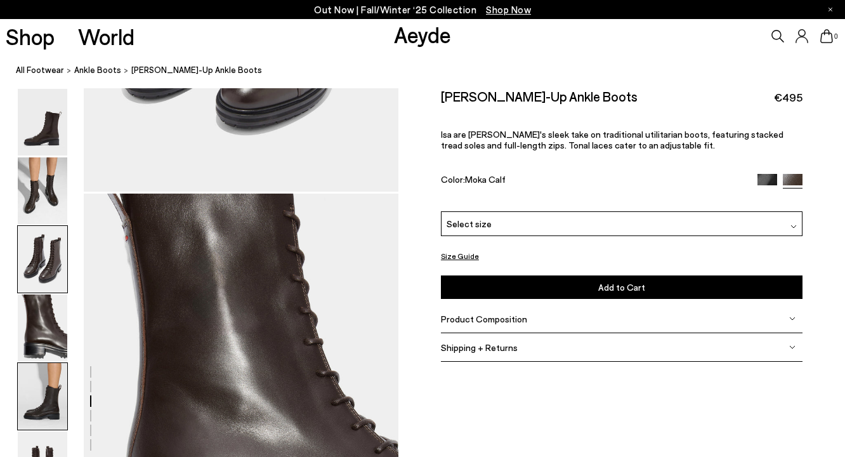
click at [33, 399] on img at bounding box center [43, 396] width 50 height 67
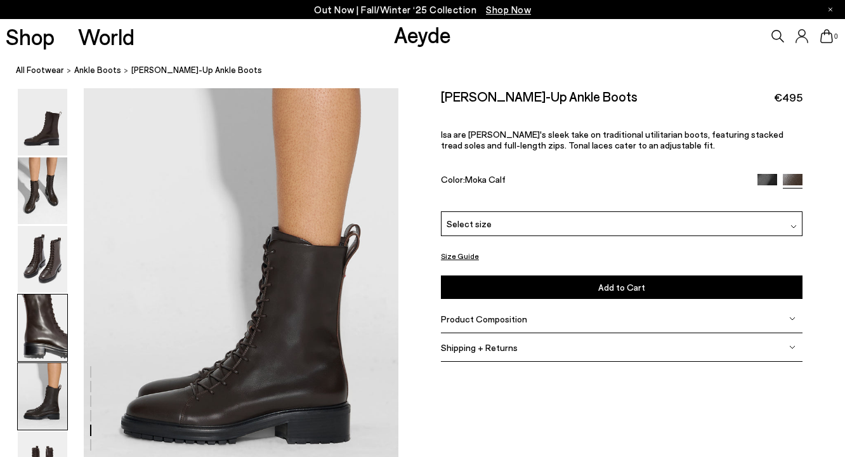
click at [42, 294] on div at bounding box center [42, 328] width 51 height 68
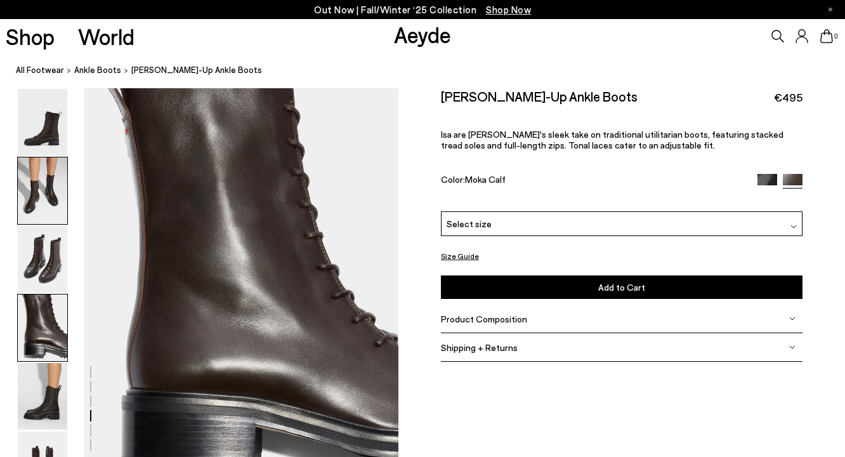
click at [36, 221] on img at bounding box center [43, 190] width 50 height 67
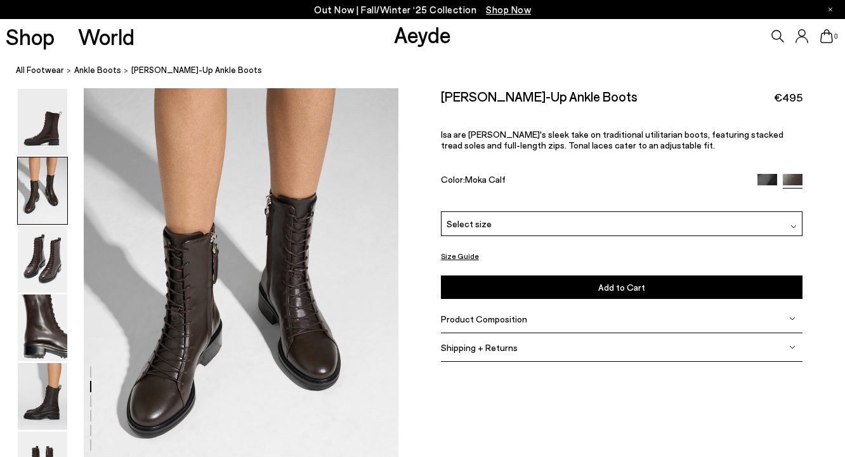
scroll to position [423, 0]
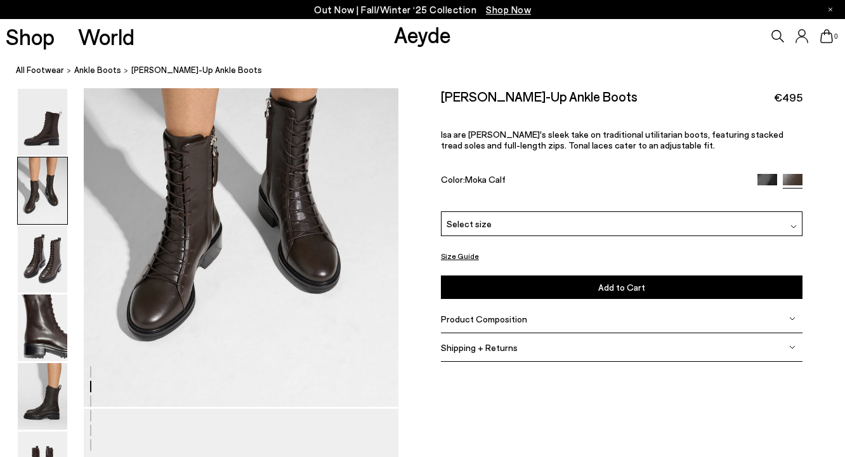
click at [27, 221] on img at bounding box center [43, 190] width 50 height 67
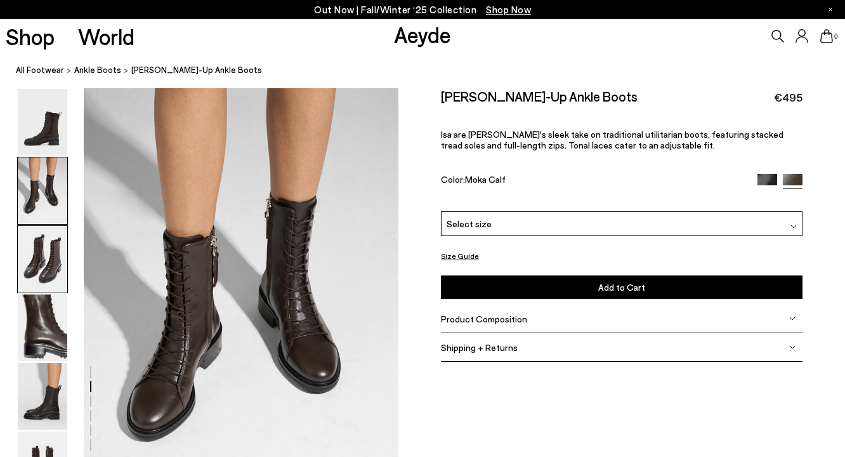
click at [34, 243] on img at bounding box center [43, 259] width 50 height 67
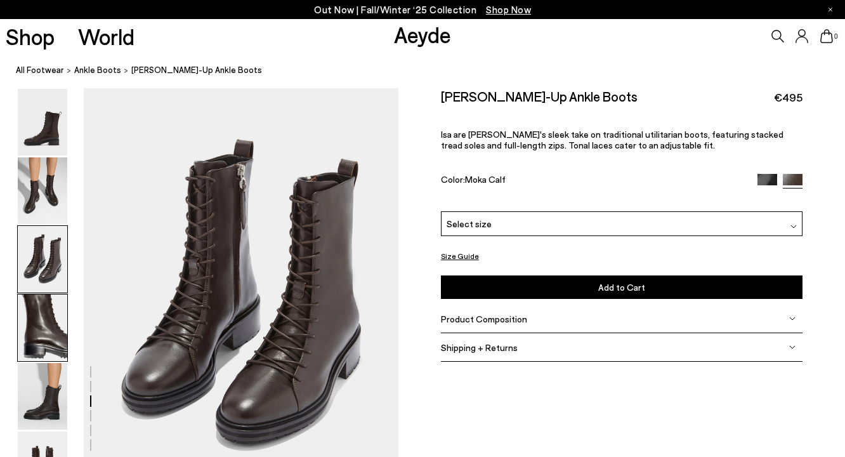
click at [51, 327] on img at bounding box center [43, 328] width 50 height 67
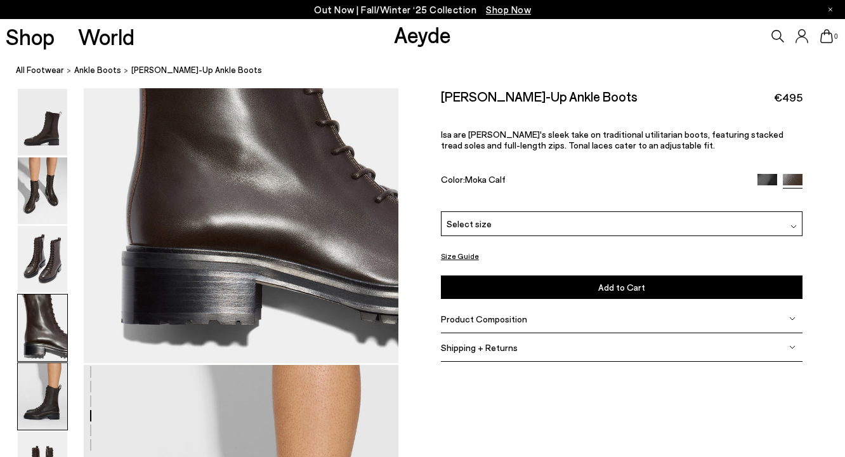
click at [42, 393] on img at bounding box center [43, 396] width 50 height 67
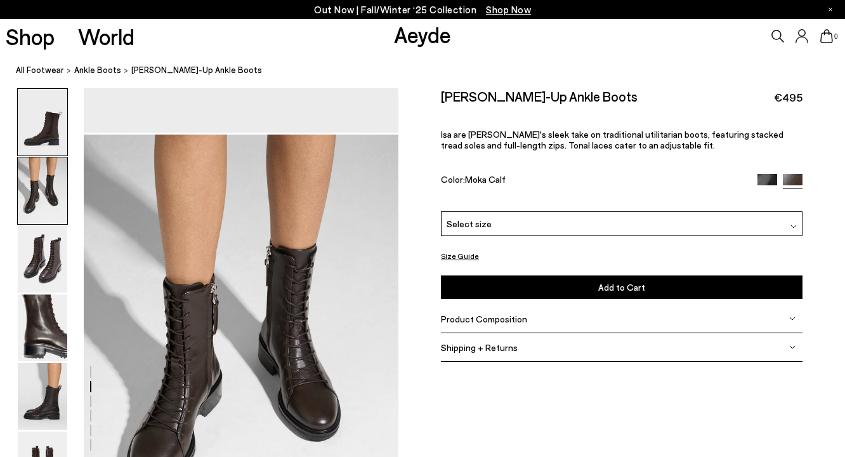
click at [55, 123] on img at bounding box center [43, 122] width 50 height 67
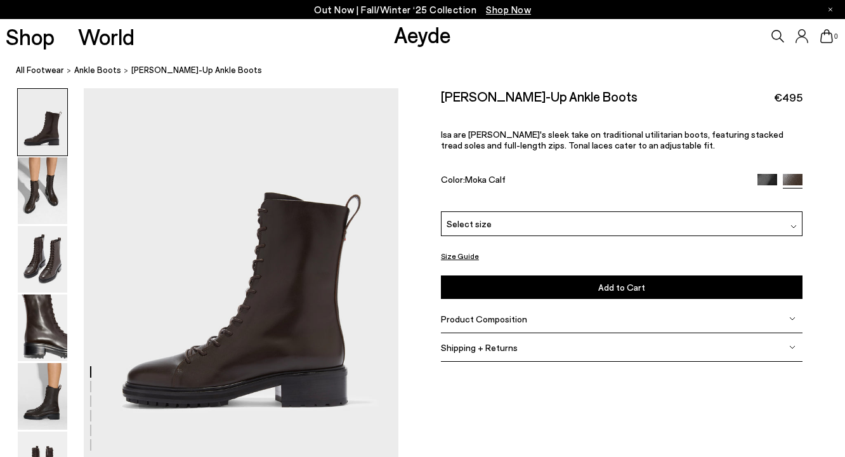
scroll to position [50, 0]
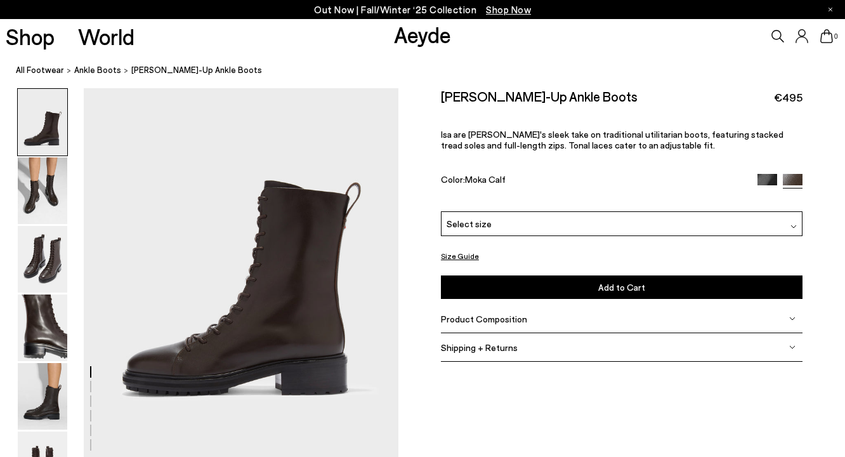
click at [771, 182] on img at bounding box center [768, 184] width 20 height 20
click at [771, 174] on img at bounding box center [768, 184] width 20 height 20
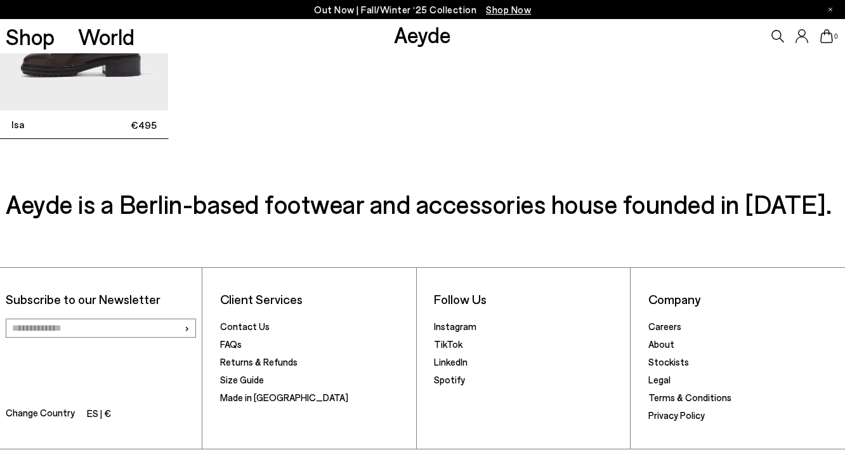
scroll to position [3574, 0]
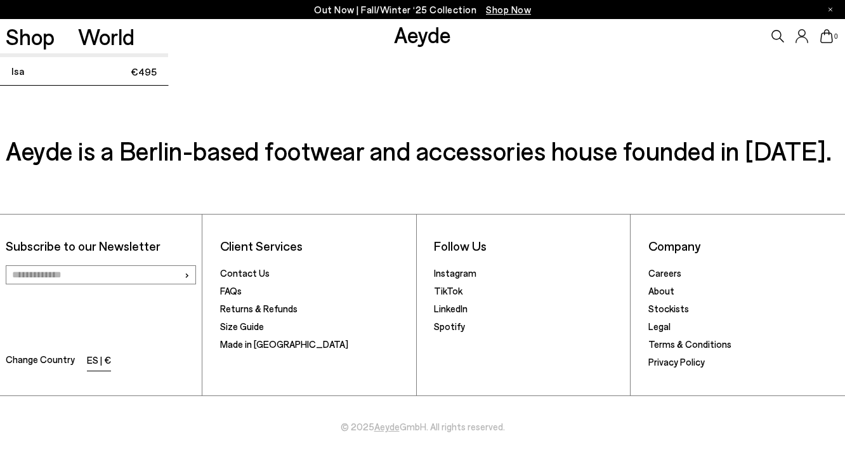
click at [103, 355] on li "ES | €" at bounding box center [99, 361] width 24 height 18
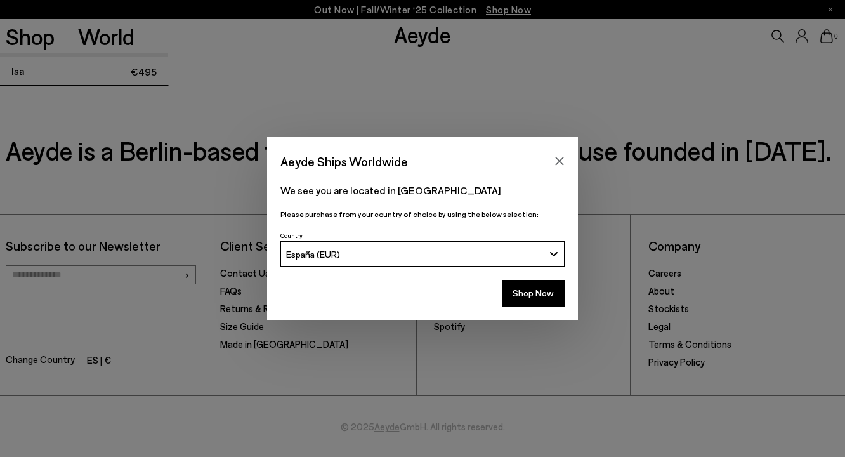
click at [321, 263] on button "España (EUR)" at bounding box center [423, 253] width 284 height 25
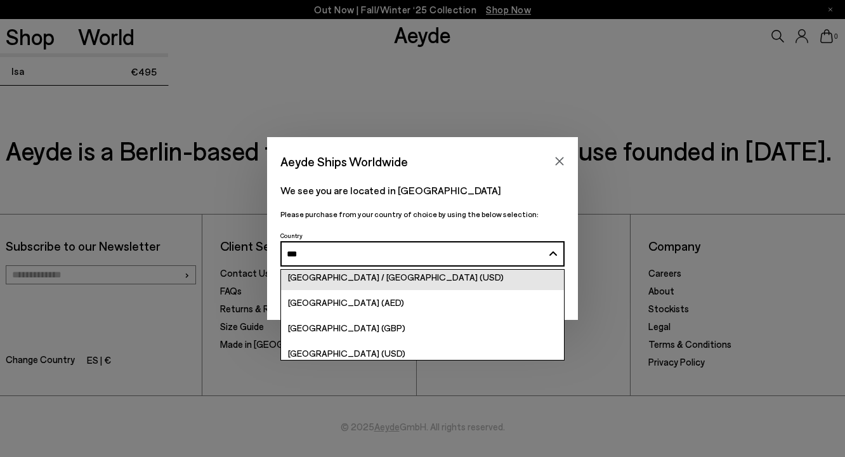
scroll to position [62, 0]
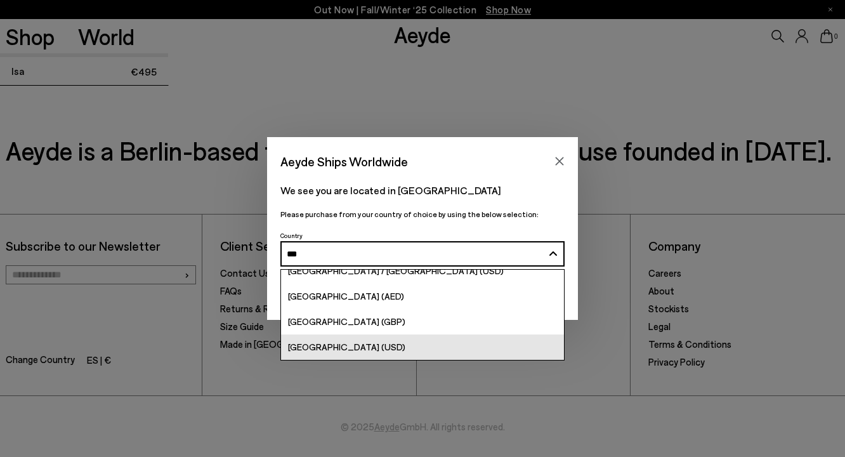
type input "***"
click at [310, 338] on link "[GEOGRAPHIC_DATA] (USD)" at bounding box center [422, 347] width 283 height 25
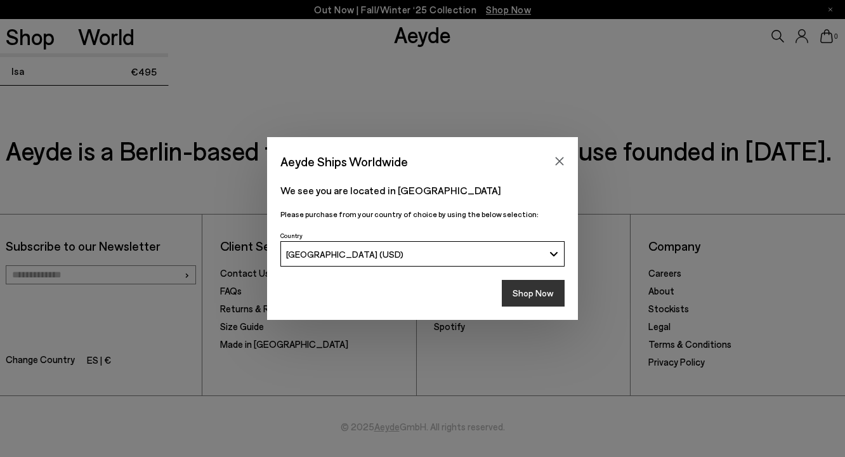
click at [552, 295] on button "Shop Now" at bounding box center [533, 293] width 63 height 27
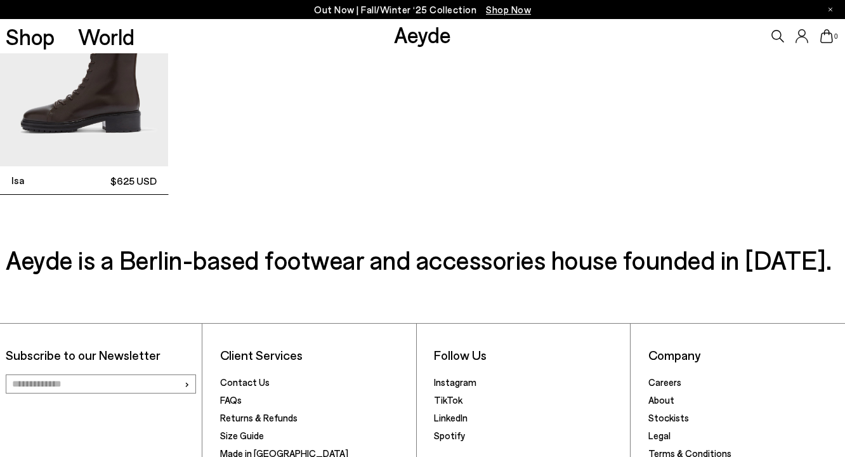
scroll to position [3574, 0]
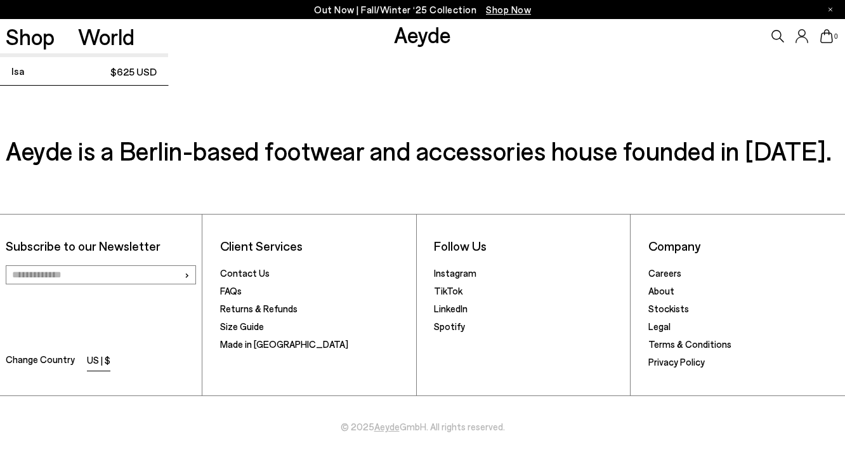
click at [91, 356] on li "US | $" at bounding box center [98, 361] width 23 height 18
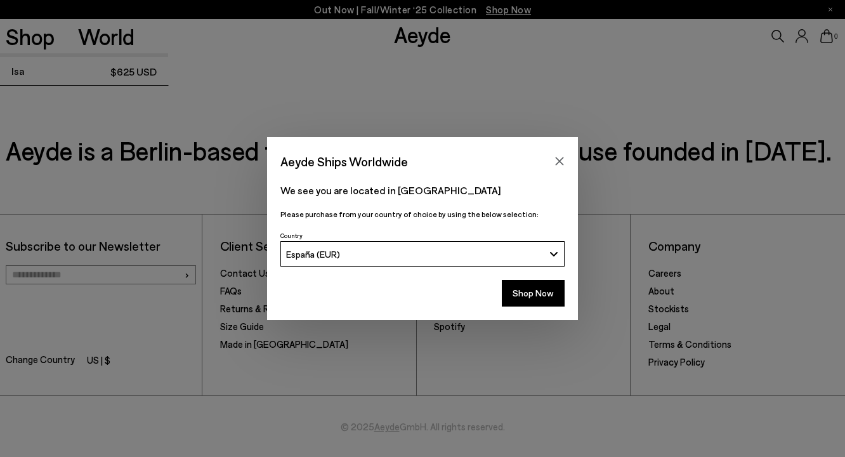
click at [380, 257] on div "España (EUR)" at bounding box center [415, 254] width 258 height 11
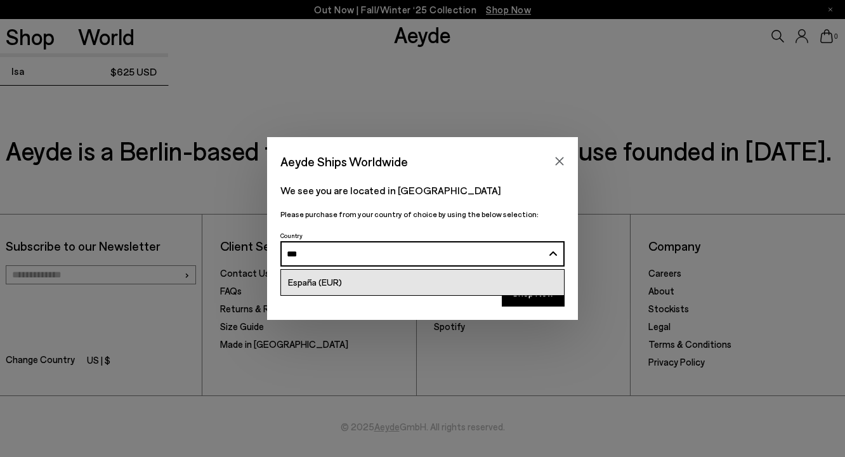
type input "***"
click at [383, 291] on link "España (EUR)" at bounding box center [422, 282] width 283 height 25
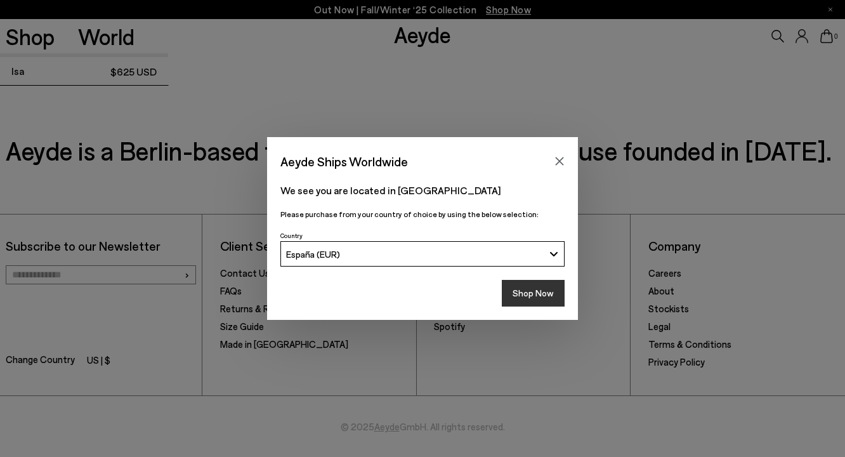
click at [528, 291] on button "Shop Now" at bounding box center [533, 293] width 63 height 27
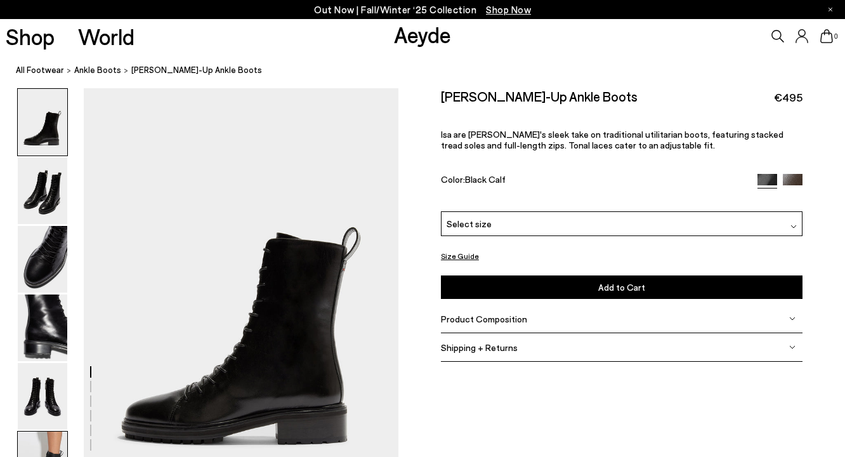
click at [50, 434] on img at bounding box center [43, 465] width 50 height 67
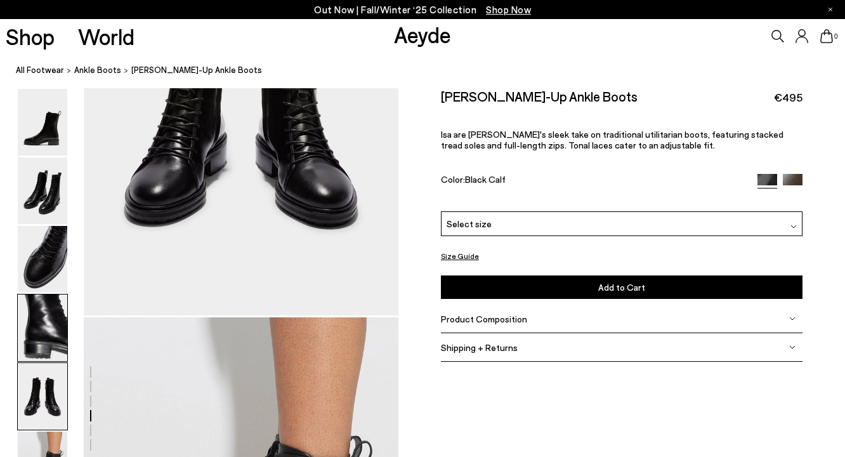
click at [46, 390] on img at bounding box center [43, 396] width 50 height 67
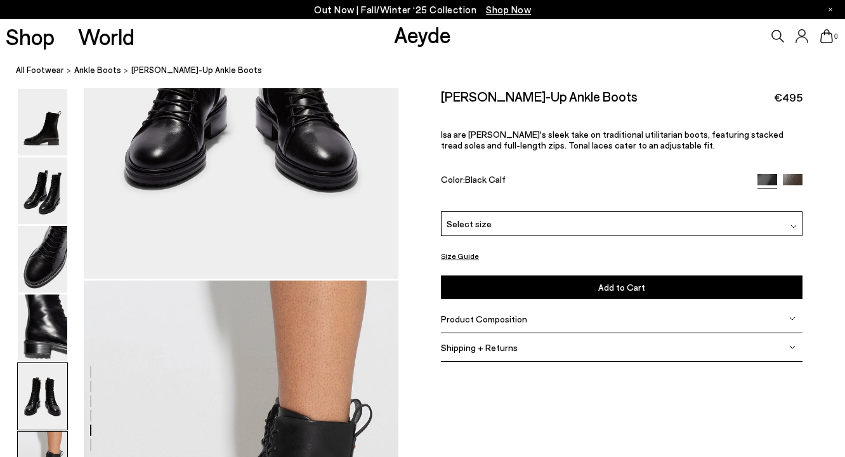
click at [40, 434] on img at bounding box center [43, 465] width 50 height 67
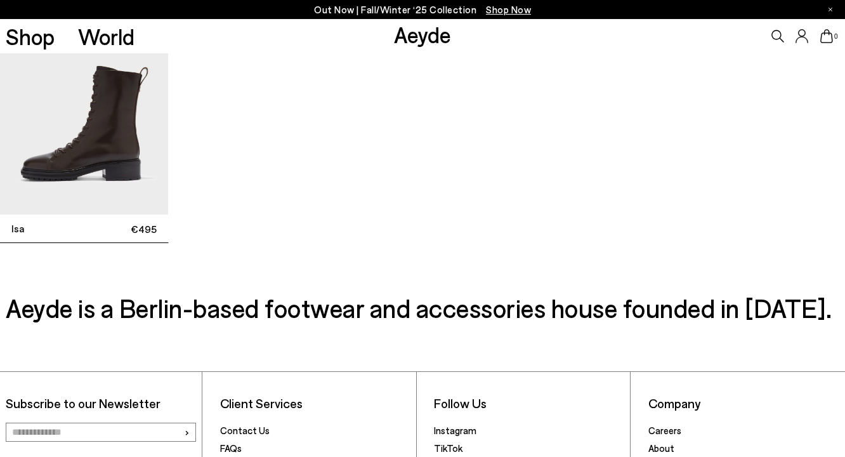
scroll to position [3574, 0]
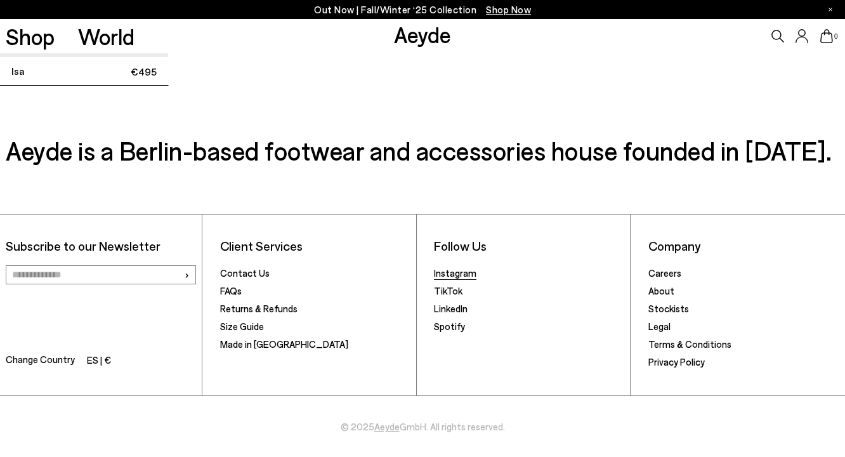
click at [447, 272] on link "Instagram" at bounding box center [455, 272] width 43 height 11
